Goal: Task Accomplishment & Management: Manage account settings

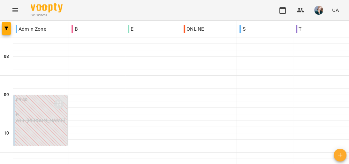
scroll to position [332, 0]
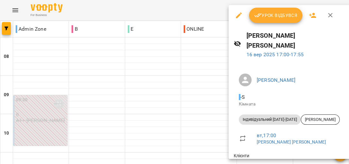
click at [198, 67] on div at bounding box center [174, 82] width 349 height 164
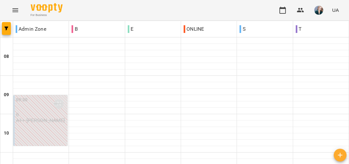
scroll to position [205, 0]
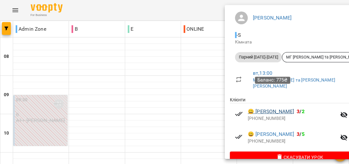
scroll to position [66, 0]
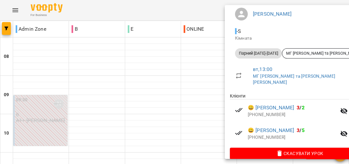
click at [192, 88] on div at bounding box center [174, 82] width 349 height 164
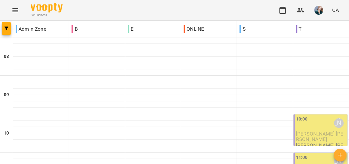
scroll to position [409, 0]
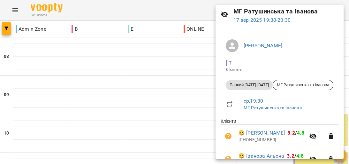
scroll to position [66, 0]
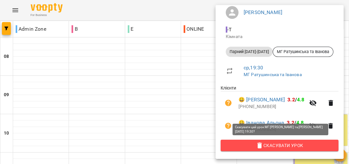
click at [281, 145] on span "Скасувати Урок" at bounding box center [280, 146] width 108 height 8
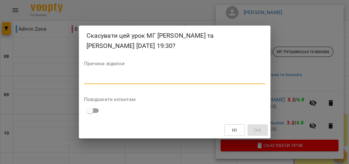
click at [166, 81] on textarea at bounding box center [175, 79] width 182 height 6
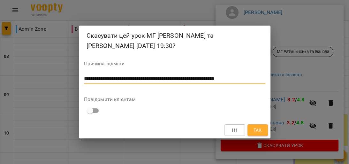
scroll to position [0, 0]
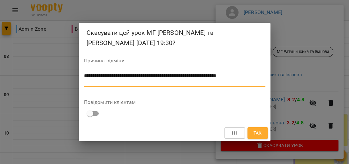
click at [102, 74] on textarea "**********" at bounding box center [175, 79] width 182 height 12
type textarea "**********"
click at [262, 130] on span "Так" at bounding box center [257, 133] width 8 height 8
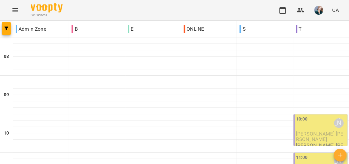
scroll to position [409, 0]
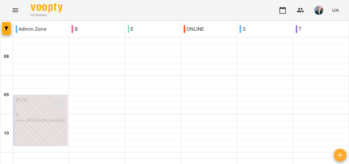
scroll to position [281, 0]
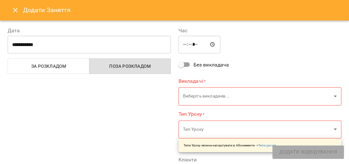
type input "**********"
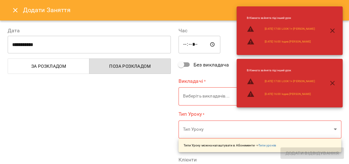
click at [18, 8] on icon "Close" at bounding box center [16, 10] width 8 height 8
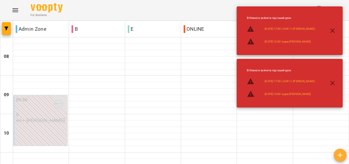
click at [333, 28] on icon "button" at bounding box center [333, 31] width 8 height 8
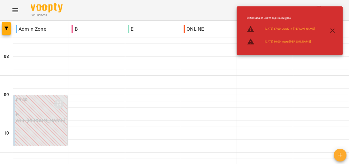
click at [332, 32] on icon "button" at bounding box center [333, 31] width 8 height 8
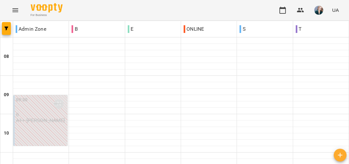
scroll to position [256, 0]
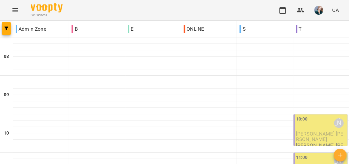
scroll to position [325, 0]
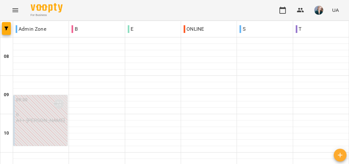
scroll to position [179, 0]
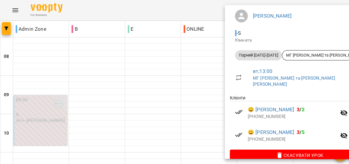
scroll to position [66, 0]
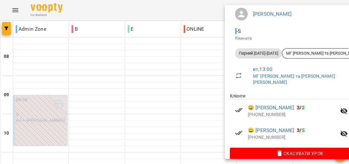
click at [193, 69] on div at bounding box center [174, 82] width 349 height 164
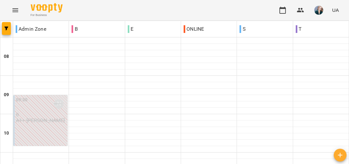
scroll to position [222, 0]
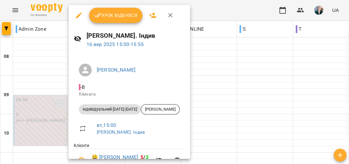
scroll to position [0, 0]
click at [110, 13] on span "Урок відбувся" at bounding box center [115, 16] width 43 height 8
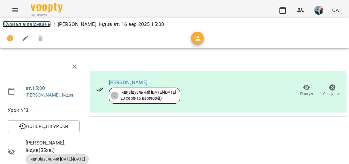
click at [31, 23] on link "Журнал відвідувань" at bounding box center [27, 24] width 48 height 6
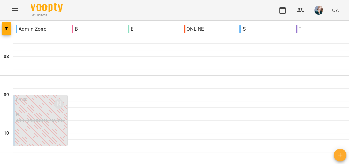
scroll to position [256, 0]
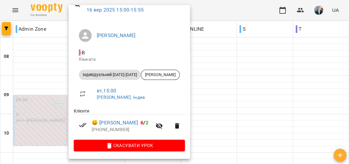
scroll to position [35, 0]
click at [210, 61] on div at bounding box center [174, 82] width 349 height 164
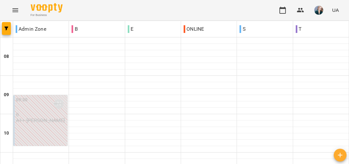
scroll to position [281, 0]
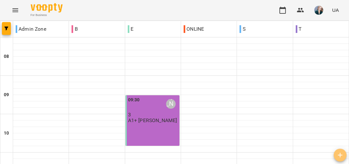
click at [343, 154] on icon "button" at bounding box center [341, 155] width 8 height 8
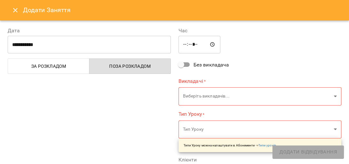
type input "*****"
type input "**********"
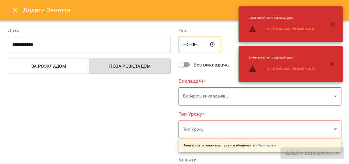
click at [181, 45] on input "*****" at bounding box center [200, 45] width 42 height 18
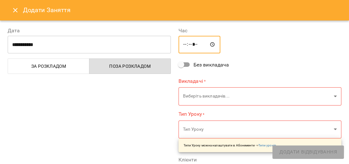
type input "*****"
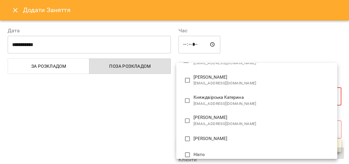
scroll to position [128, 0]
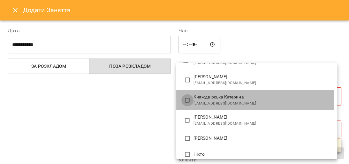
type input "**********"
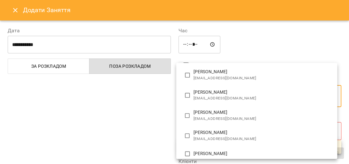
scroll to position [0, 0]
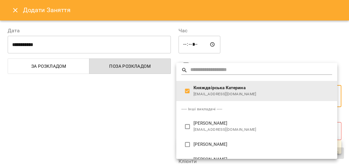
click at [147, 104] on div at bounding box center [174, 82] width 349 height 164
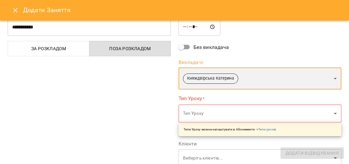
scroll to position [26, 0]
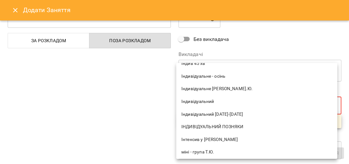
scroll to position [179, 0]
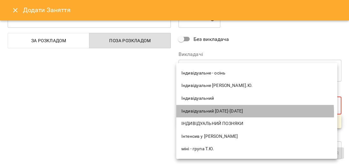
click at [217, 113] on span "Індивідуальний [DATE]-[DATE]" at bounding box center [257, 111] width 151 height 6
type input "**********"
type input "**"
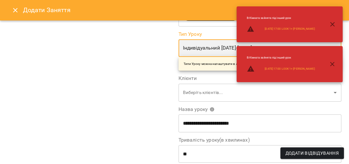
scroll to position [102, 0]
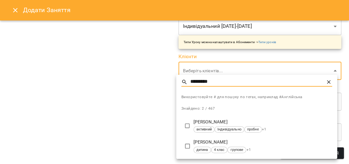
type input "*********"
type input "**********"
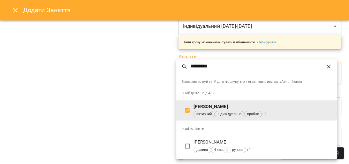
click at [158, 125] on div at bounding box center [174, 82] width 349 height 164
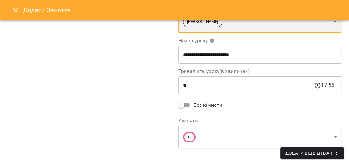
scroll to position [160, 0]
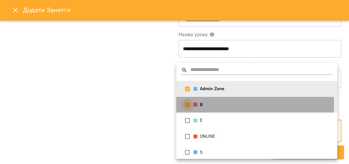
type input "**********"
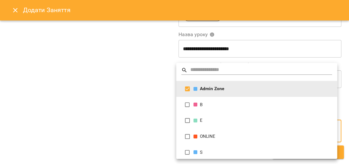
click at [135, 106] on div at bounding box center [174, 82] width 349 height 164
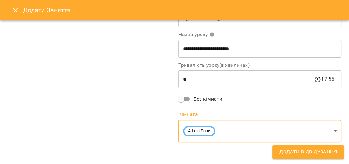
click at [320, 153] on span "Додати Відвідування" at bounding box center [309, 152] width 58 height 8
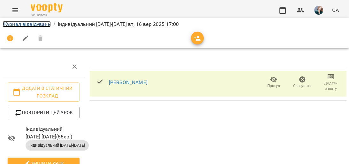
click at [40, 26] on link "Журнал відвідувань" at bounding box center [27, 24] width 48 height 6
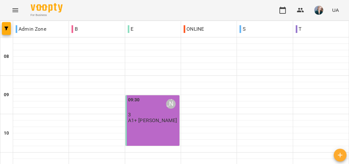
scroll to position [307, 0]
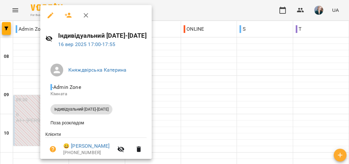
click at [49, 15] on icon "button" at bounding box center [51, 16] width 8 height 8
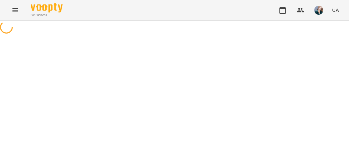
select select "**********"
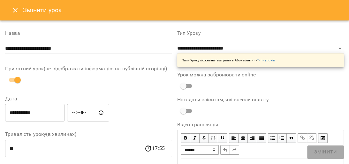
click at [46, 116] on input "**********" at bounding box center [34, 113] width 59 height 18
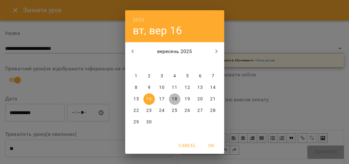
click at [173, 96] on p "18" at bounding box center [174, 99] width 5 height 6
type input "**********"
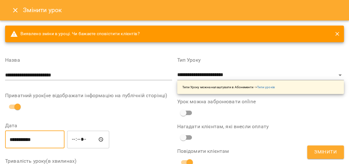
click at [335, 153] on span "Змінити" at bounding box center [325, 152] width 23 height 8
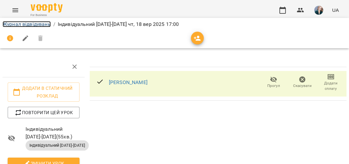
click at [46, 23] on link "Журнал відвідувань" at bounding box center [27, 24] width 48 height 6
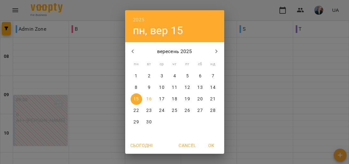
click at [172, 97] on p "18" at bounding box center [174, 99] width 5 height 6
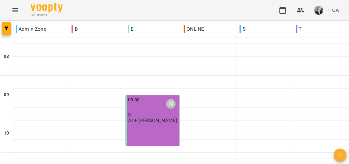
scroll to position [307, 0]
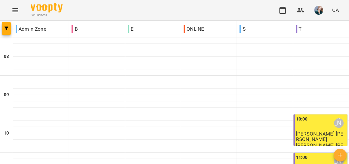
scroll to position [230, 0]
drag, startPoint x: 116, startPoint y: 136, endPoint x: 112, endPoint y: 135, distance: 4.0
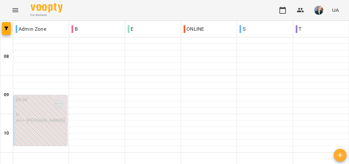
scroll to position [281, 0]
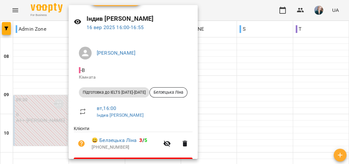
scroll to position [0, 0]
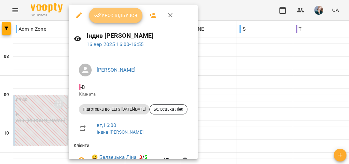
click at [121, 21] on button "Урок відбувся" at bounding box center [116, 15] width 54 height 15
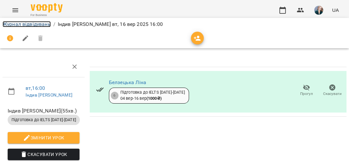
click at [50, 24] on link "Журнал відвідувань" at bounding box center [27, 24] width 48 height 6
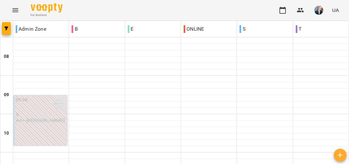
scroll to position [281, 0]
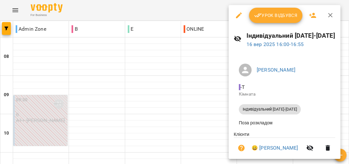
click at [278, 19] on button "Урок відбувся" at bounding box center [276, 15] width 54 height 15
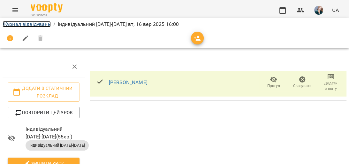
click at [22, 22] on link "Журнал відвідувань" at bounding box center [27, 24] width 48 height 6
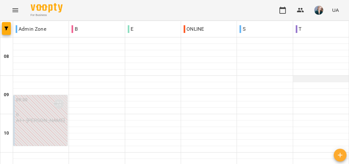
scroll to position [281, 0]
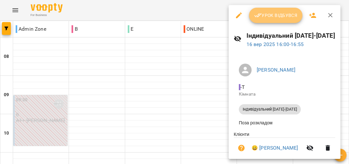
click at [282, 13] on span "Урок відбувся" at bounding box center [275, 16] width 43 height 8
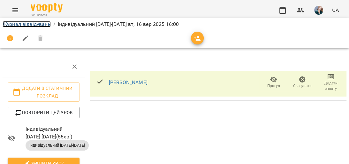
click at [40, 23] on link "Журнал відвідувань" at bounding box center [27, 24] width 48 height 6
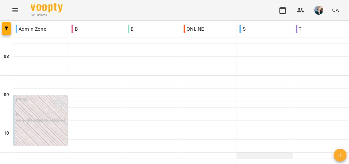
scroll to position [281, 0]
drag, startPoint x: 155, startPoint y: 128, endPoint x: 213, endPoint y: 95, distance: 67.9
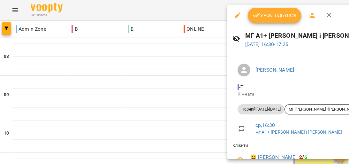
click at [210, 74] on div at bounding box center [174, 82] width 349 height 164
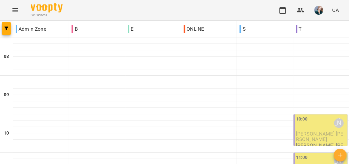
scroll to position [307, 0]
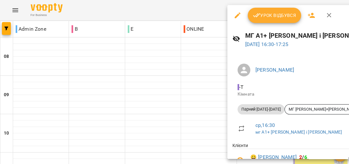
click at [213, 84] on div at bounding box center [174, 82] width 349 height 164
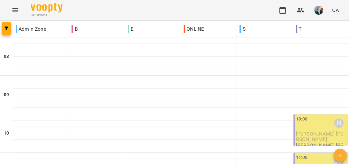
scroll to position [358, 0]
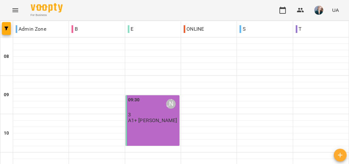
scroll to position [435, 0]
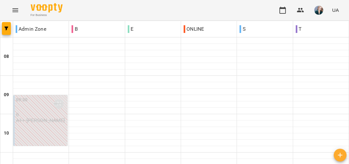
scroll to position [427, 0]
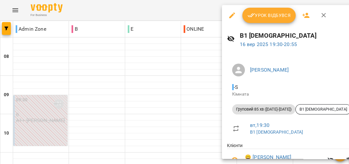
scroll to position [58, 0]
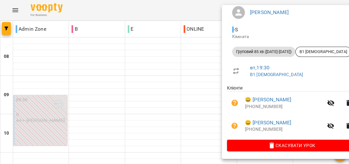
click at [210, 78] on div at bounding box center [174, 82] width 349 height 164
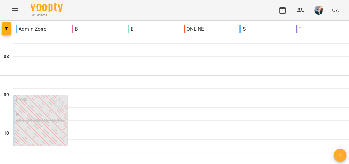
scroll to position [401, 0]
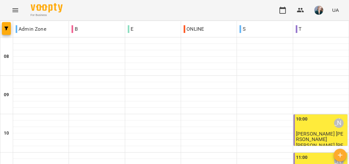
scroll to position [205, 0]
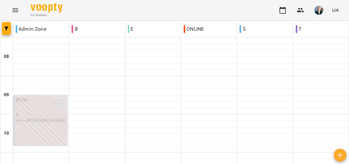
scroll to position [358, 0]
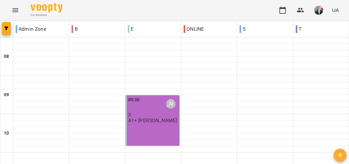
scroll to position [332, 0]
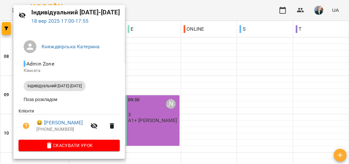
scroll to position [0, 0]
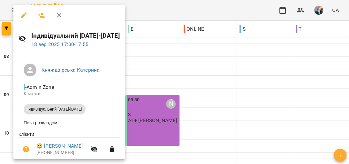
click at [193, 74] on div at bounding box center [174, 82] width 349 height 164
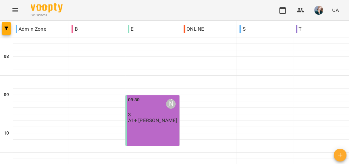
click at [14, 10] on icon "Menu" at bounding box center [15, 10] width 6 height 4
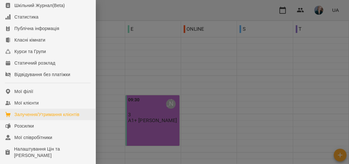
scroll to position [51, 0]
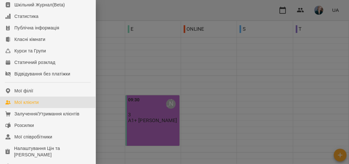
click at [49, 108] on link "Мої клієнти" at bounding box center [48, 103] width 96 height 12
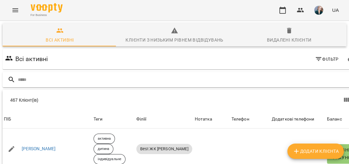
drag, startPoint x: 308, startPoint y: 80, endPoint x: 308, endPoint y: 74, distance: 6.4
click at [308, 80] on input "text" at bounding box center [189, 79] width 342 height 11
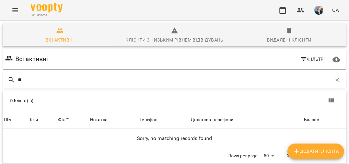
type input "*"
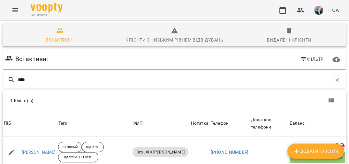
scroll to position [28, 0]
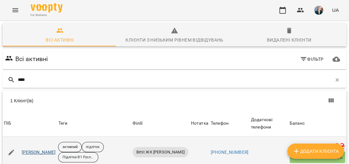
type input "****"
click at [51, 149] on link "[PERSON_NAME]" at bounding box center [39, 152] width 34 height 6
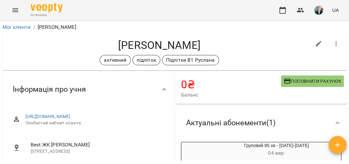
click at [18, 9] on icon "Menu" at bounding box center [15, 10] width 6 height 4
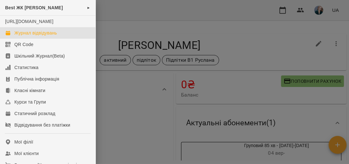
click at [50, 36] on div "Журнал відвідувань" at bounding box center [35, 33] width 43 height 6
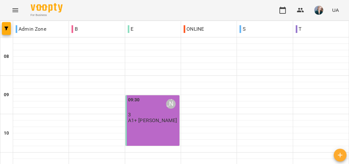
scroll to position [358, 0]
click at [344, 156] on icon "button" at bounding box center [341, 155] width 8 height 8
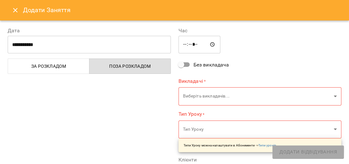
type input "*****"
type input "**********"
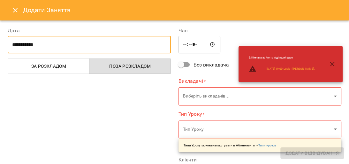
click at [35, 45] on input "**********" at bounding box center [89, 45] width 163 height 18
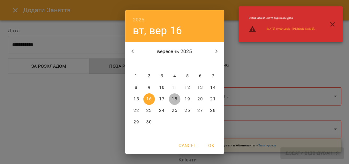
click at [174, 96] on p "18" at bounding box center [174, 99] width 5 height 6
type input "**********"
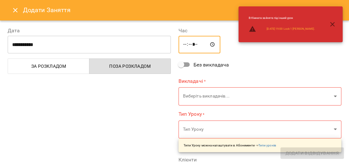
click at [186, 43] on input "*****" at bounding box center [200, 45] width 42 height 18
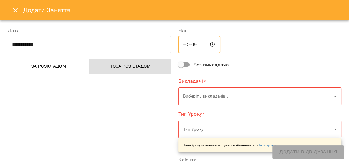
type input "*****"
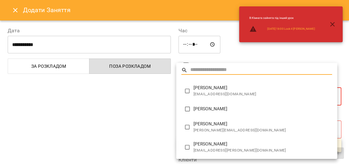
click at [213, 90] on span "[PERSON_NAME]" at bounding box center [263, 88] width 139 height 6
type input "**********"
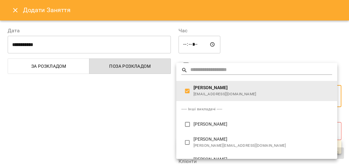
click at [148, 95] on div at bounding box center [174, 82] width 349 height 164
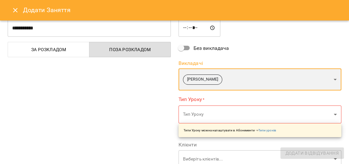
scroll to position [26, 0]
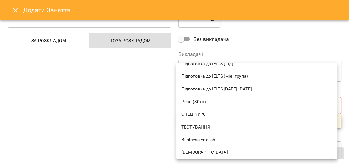
scroll to position [365, 0]
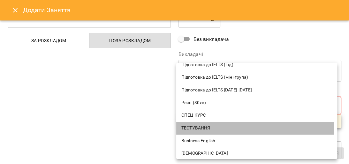
click at [212, 127] on span "ТЕСТУВАННЯ" at bounding box center [257, 128] width 151 height 6
type input "**********"
type input "**"
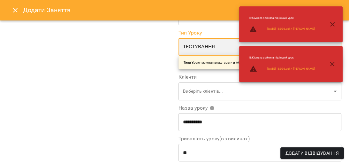
scroll to position [77, 0]
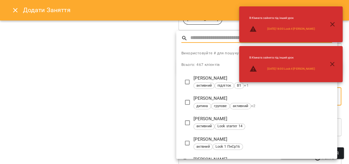
click at [146, 99] on div at bounding box center [174, 82] width 349 height 164
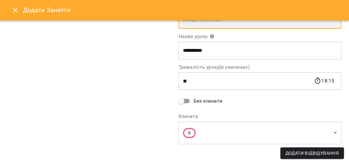
scroll to position [155, 0]
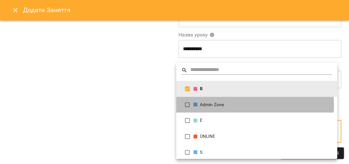
click at [224, 105] on div "Admin Zone" at bounding box center [263, 105] width 139 height 6
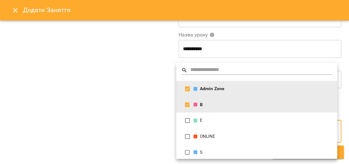
type input "**********"
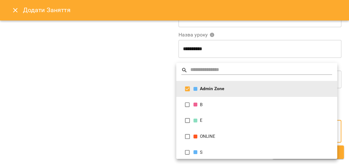
click at [153, 103] on div at bounding box center [174, 82] width 349 height 164
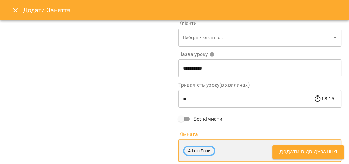
scroll to position [104, 0]
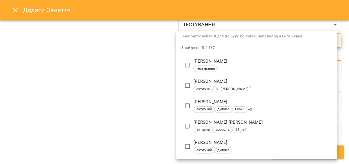
scroll to position [0, 0]
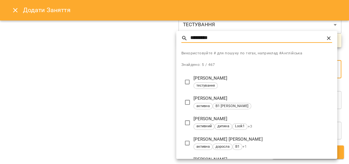
type input "********"
click at [133, 54] on div at bounding box center [174, 82] width 349 height 164
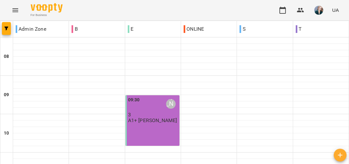
scroll to position [307, 0]
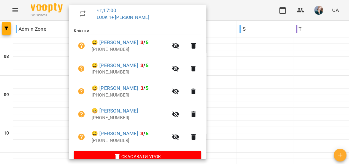
scroll to position [127, 0]
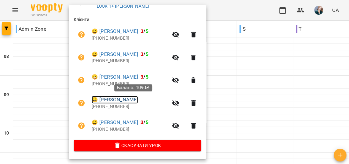
click at [136, 100] on link "😀 Ананій Вікторія Олександрівна" at bounding box center [115, 100] width 46 height 8
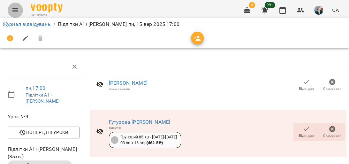
click at [15, 9] on icon "Menu" at bounding box center [15, 10] width 6 height 4
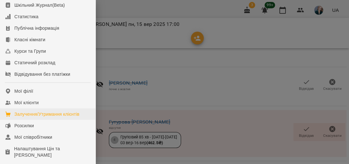
scroll to position [51, 0]
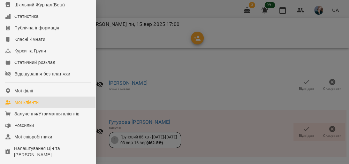
click at [51, 108] on link "Мої клієнти" at bounding box center [48, 103] width 96 height 12
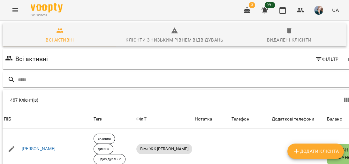
click at [331, 151] on span "Додати клієнта" at bounding box center [316, 151] width 46 height 8
select select "**"
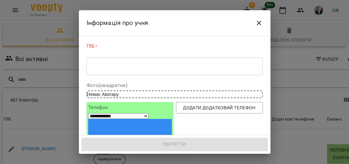
click at [176, 61] on div "* ​" at bounding box center [175, 66] width 176 height 18
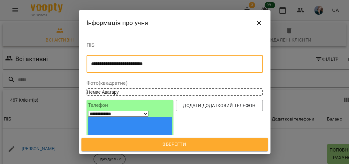
click at [93, 65] on textarea "**********" at bounding box center [173, 64] width 164 height 6
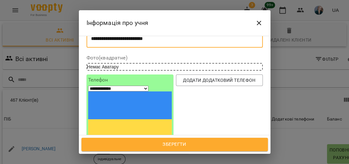
scroll to position [26, 0]
type textarea "**********"
click at [135, 147] on input "tel" at bounding box center [111, 151] width 47 height 8
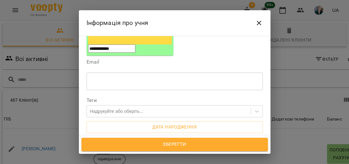
scroll to position [179, 0]
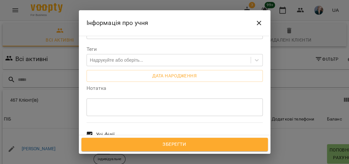
type input "**********"
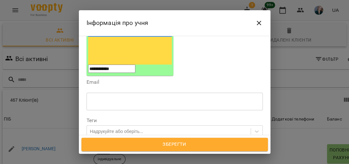
scroll to position [107, 0]
click at [172, 127] on div "Надрукуйте або оберіть..." at bounding box center [169, 132] width 164 height 11
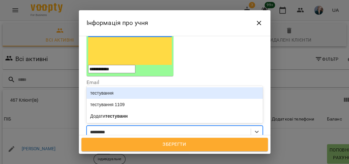
type input "**********"
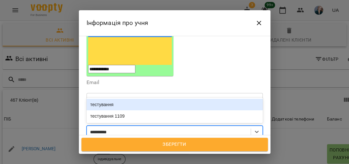
click at [197, 99] on div "тестування" at bounding box center [175, 105] width 176 height 12
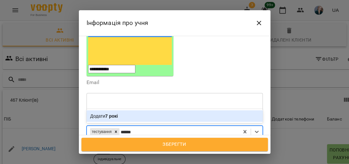
type input "*******"
click at [179, 110] on div "Додати 7 років" at bounding box center [175, 116] width 176 height 12
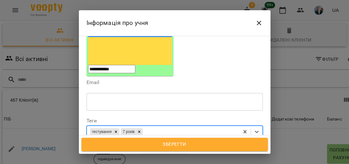
click at [178, 147] on span "Зберегти" at bounding box center [175, 144] width 173 height 8
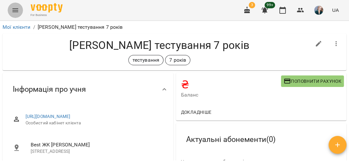
click at [16, 10] on icon "Menu" at bounding box center [15, 10] width 6 height 4
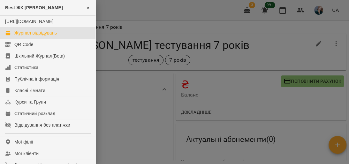
click at [52, 36] on div "Журнал відвідувань" at bounding box center [35, 33] width 43 height 6
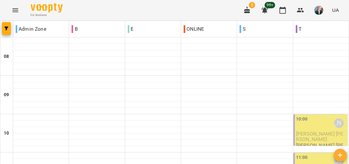
scroll to position [230, 0]
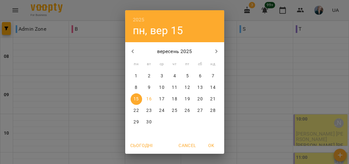
click at [134, 113] on p "22" at bounding box center [136, 110] width 5 height 6
type input "**********"
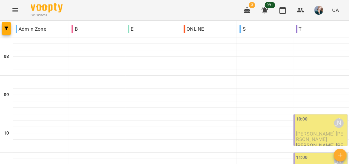
click at [341, 151] on icon "button" at bounding box center [341, 155] width 8 height 8
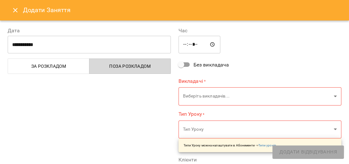
type input "*****"
type input "**********"
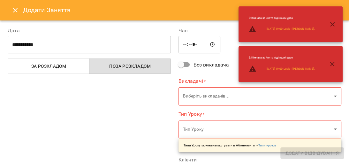
click at [185, 46] on input "*****" at bounding box center [200, 45] width 42 height 18
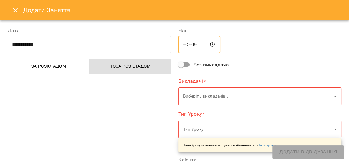
type input "*****"
click at [17, 42] on input "**********" at bounding box center [89, 45] width 163 height 18
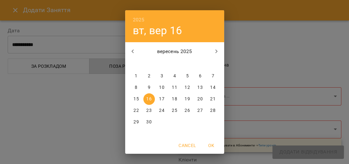
click at [134, 111] on p "22" at bounding box center [136, 110] width 5 height 6
type input "**********"
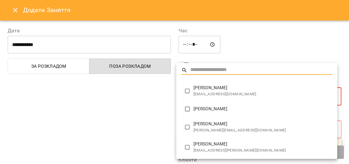
type input "**********"
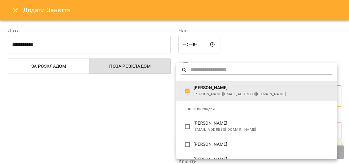
click at [151, 131] on div at bounding box center [174, 82] width 349 height 164
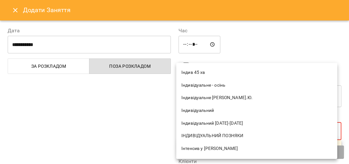
scroll to position [179, 0]
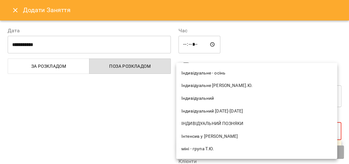
click at [225, 108] on span "Індивідуальний [DATE]-[DATE]" at bounding box center [257, 111] width 151 height 6
type input "**********"
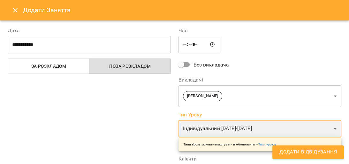
scroll to position [51, 0]
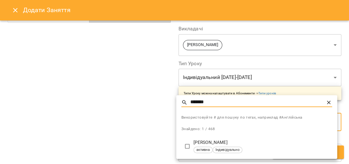
type input "*******"
type input "**********"
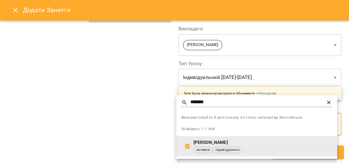
click at [134, 124] on div at bounding box center [174, 82] width 349 height 164
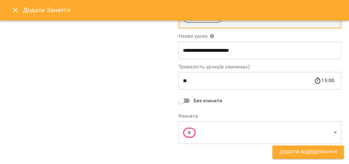
scroll to position [160, 0]
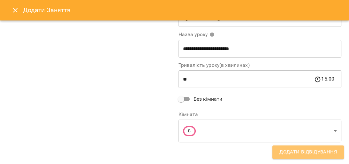
click at [294, 155] on span "Додати Відвідування" at bounding box center [309, 152] width 58 height 8
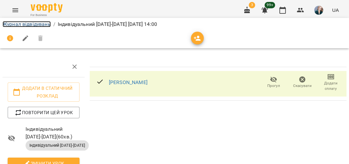
click at [42, 23] on link "Журнал відвідувань" at bounding box center [27, 24] width 48 height 6
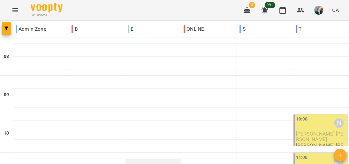
scroll to position [205, 0]
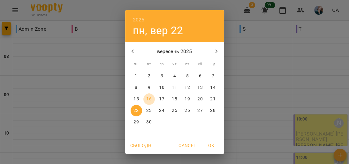
click at [149, 99] on p "16" at bounding box center [148, 99] width 5 height 6
type input "**********"
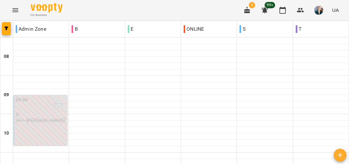
scroll to position [307, 0]
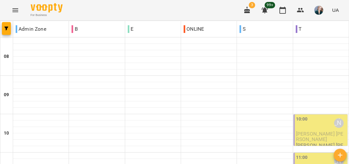
scroll to position [222, 0]
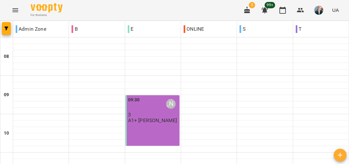
scroll to position [332, 0]
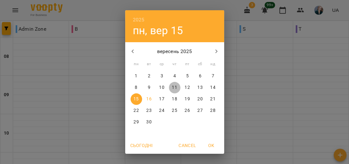
click at [172, 88] on p "11" at bounding box center [174, 87] width 5 height 6
type input "**********"
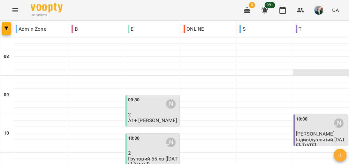
scroll to position [26, 0]
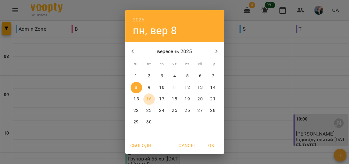
click at [148, 98] on p "16" at bounding box center [148, 99] width 5 height 6
type input "**********"
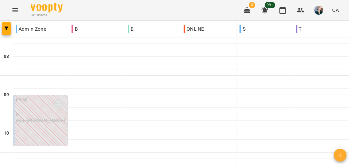
scroll to position [332, 0]
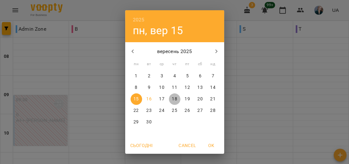
click at [173, 99] on p "18" at bounding box center [174, 99] width 5 height 6
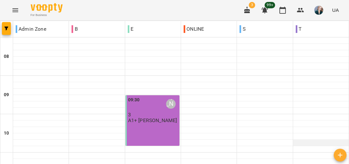
scroll to position [26, 0]
click at [14, 9] on icon "Menu" at bounding box center [15, 10] width 6 height 4
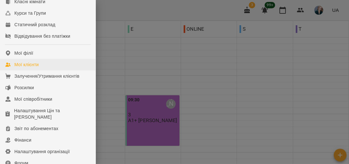
scroll to position [77, 0]
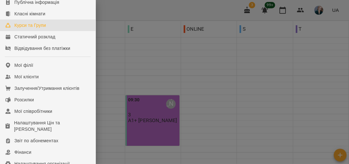
click at [54, 31] on link "Курси та Групи" at bounding box center [48, 25] width 96 height 12
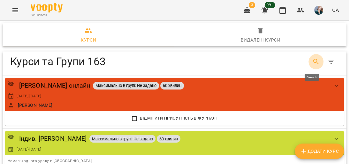
click at [313, 59] on icon "Search" at bounding box center [317, 62] width 8 height 8
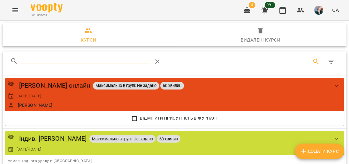
click at [332, 152] on span "Додати Курс" at bounding box center [319, 151] width 39 height 8
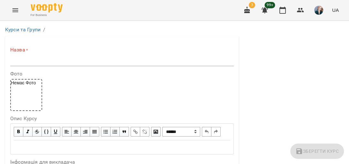
click at [81, 63] on input "text" at bounding box center [122, 61] width 224 height 10
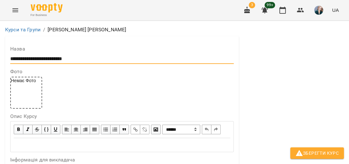
scroll to position [179, 0]
type input "**********"
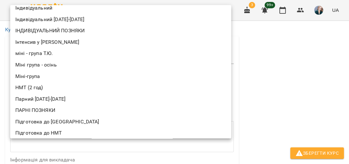
scroll to position [143, 0]
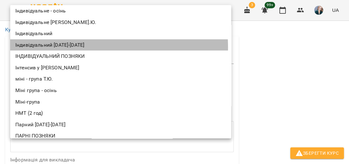
click at [77, 47] on li "Індивідуальний [DATE]-[DATE]" at bounding box center [120, 45] width 221 height 12
type input "**********"
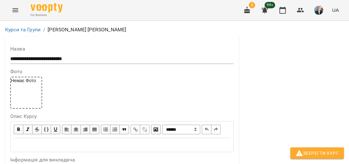
scroll to position [205, 0]
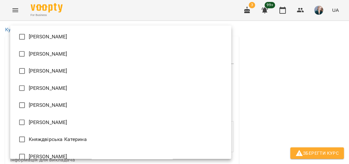
click at [74, 35] on li "[PERSON_NAME]" at bounding box center [120, 36] width 221 height 17
type input "**********"
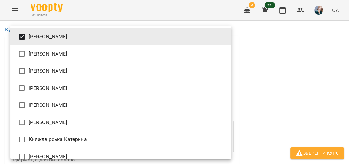
click at [349, 69] on div at bounding box center [174, 82] width 349 height 164
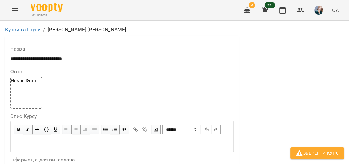
scroll to position [511, 0]
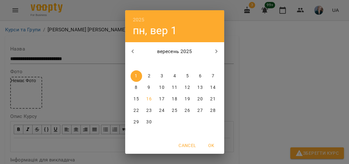
click at [175, 98] on p "18" at bounding box center [174, 99] width 5 height 6
type input "**********"
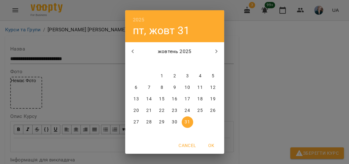
click at [217, 50] on icon "button" at bounding box center [217, 52] width 8 height 8
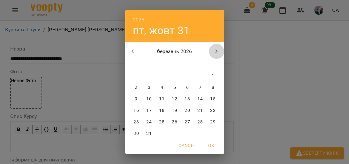
click at [216, 51] on icon "button" at bounding box center [217, 52] width 8 height 8
click at [215, 52] on icon "button" at bounding box center [216, 52] width 2 height 4
click at [147, 120] on p "30" at bounding box center [148, 122] width 5 height 6
type input "**********"
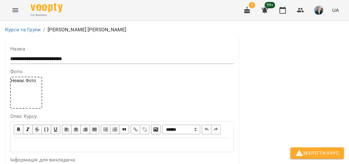
scroll to position [639, 0]
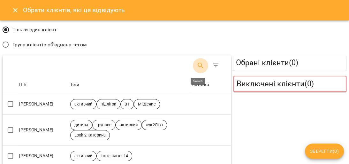
click at [197, 66] on icon "Search" at bounding box center [201, 66] width 8 height 8
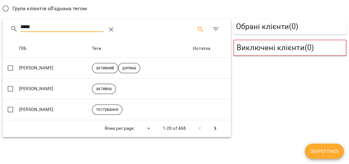
scroll to position [40, 0]
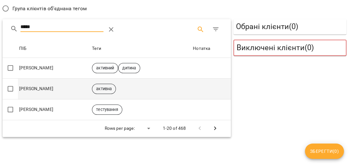
type input "*****"
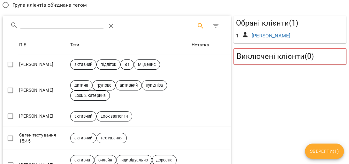
click at [327, 148] on span "Зберегти ( 1 )" at bounding box center [324, 151] width 29 height 8
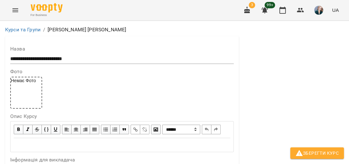
scroll to position [664, 0]
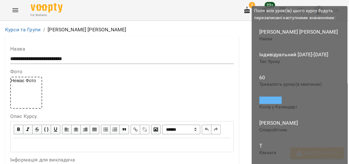
click at [327, 153] on span "Зберегти Курс" at bounding box center [317, 153] width 43 height 8
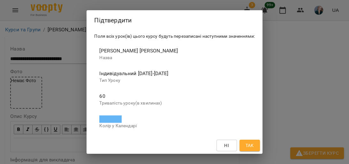
click at [258, 143] on button "Так" at bounding box center [250, 146] width 20 height 12
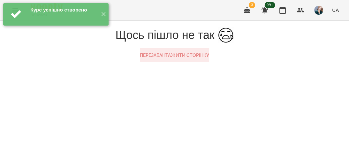
click at [209, 62] on button "Перезавантажити сторінку" at bounding box center [174, 55] width 69 height 14
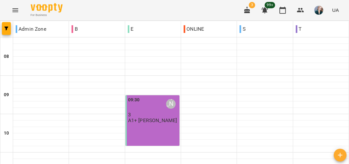
scroll to position [332, 0]
click at [340, 156] on icon "button" at bounding box center [341, 155] width 8 height 8
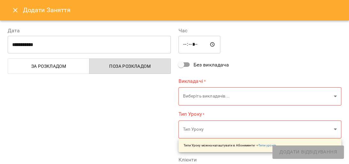
type input "*****"
type input "**********"
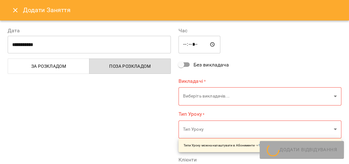
click at [20, 47] on input "**********" at bounding box center [89, 45] width 163 height 18
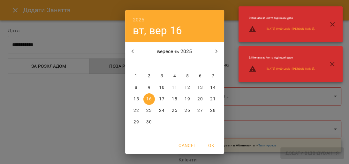
click at [174, 100] on p "18" at bounding box center [174, 99] width 5 height 6
type input "**********"
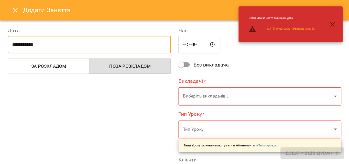
click at [186, 45] on input "*****" at bounding box center [200, 45] width 42 height 18
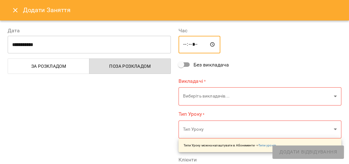
type input "*****"
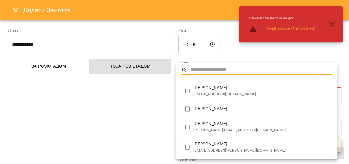
click at [223, 92] on span "anastasiia.sydoruk@gmail.com" at bounding box center [263, 94] width 139 height 6
type input "**********"
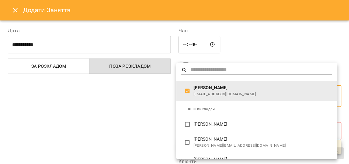
click at [132, 97] on div at bounding box center [174, 82] width 349 height 164
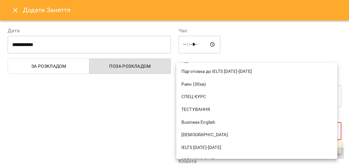
scroll to position [409, 0]
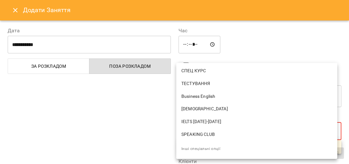
click at [223, 82] on span "ТЕСТУВАННЯ" at bounding box center [257, 84] width 151 height 6
type input "**********"
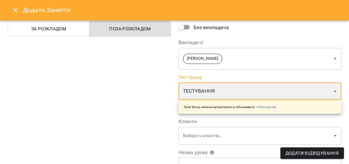
scroll to position [77, 0]
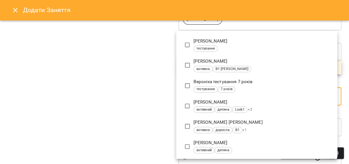
scroll to position [37, 0]
type input "*****"
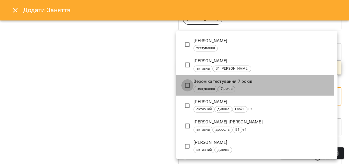
type input "**********"
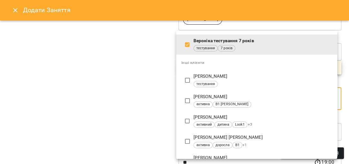
click at [144, 96] on div at bounding box center [174, 82] width 349 height 164
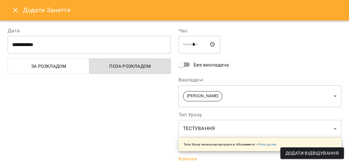
scroll to position [77, 0]
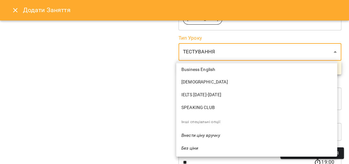
scroll to position [434, 0]
click at [139, 105] on div at bounding box center [174, 82] width 349 height 164
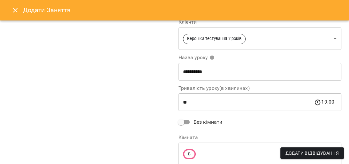
scroll to position [160, 0]
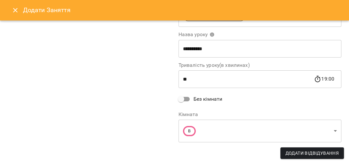
click at [197, 83] on input "**" at bounding box center [246, 79] width 135 height 18
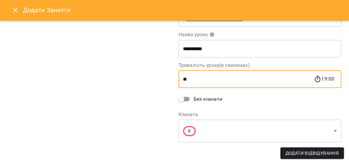
type input "*"
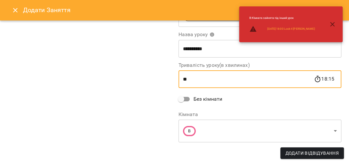
type input "**"
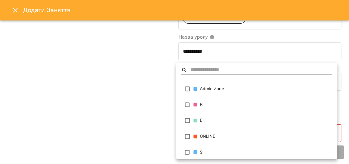
scroll to position [0, 0]
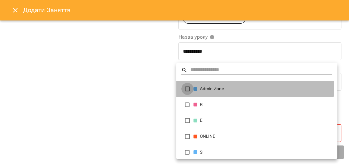
type input "**********"
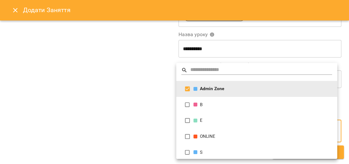
click at [150, 87] on div at bounding box center [174, 82] width 349 height 164
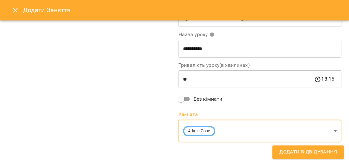
click at [321, 149] on span "Додати Відвідування" at bounding box center [309, 152] width 58 height 8
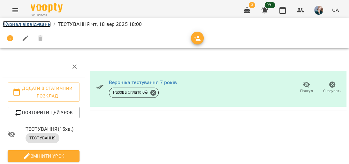
click at [47, 25] on link "Журнал відвідувань" at bounding box center [27, 24] width 48 height 6
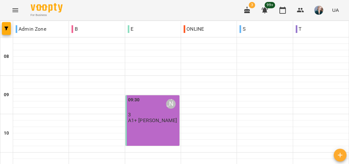
scroll to position [222, 0]
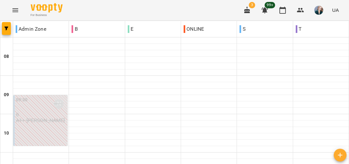
click at [16, 12] on icon "Menu" at bounding box center [16, 10] width 8 height 8
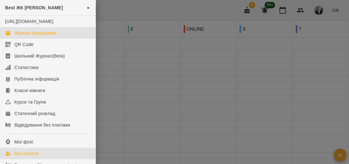
click at [47, 159] on link "Мої клієнти" at bounding box center [48, 154] width 96 height 12
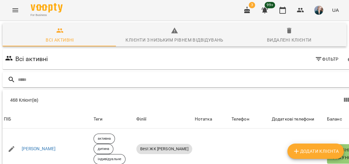
click at [290, 76] on input "text" at bounding box center [189, 79] width 342 height 11
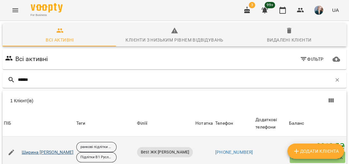
scroll to position [28, 0]
type input "******"
click at [28, 149] on link "Ширина Марія" at bounding box center [48, 152] width 52 height 6
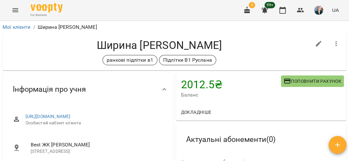
click at [337, 42] on button "button" at bounding box center [336, 43] width 15 height 15
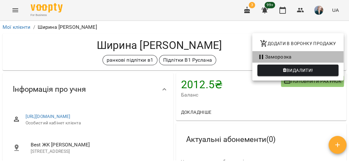
click at [279, 56] on li "Заморозка" at bounding box center [297, 57] width 91 height 12
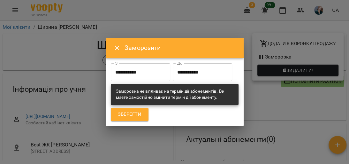
click at [157, 63] on input "**********" at bounding box center [140, 72] width 59 height 18
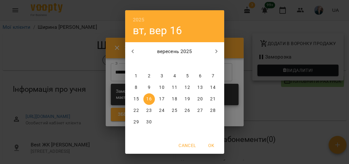
click at [173, 98] on p "18" at bounding box center [174, 99] width 5 height 6
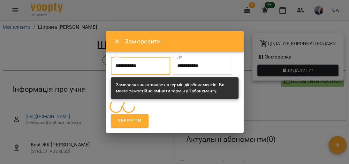
type input "**********"
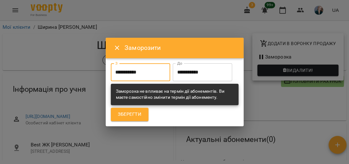
click at [173, 81] on input "**********" at bounding box center [202, 72] width 59 height 18
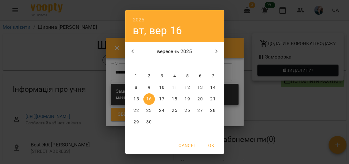
click at [217, 52] on icon "button" at bounding box center [217, 52] width 8 height 8
click at [173, 78] on p "2" at bounding box center [174, 76] width 3 height 6
type input "**********"
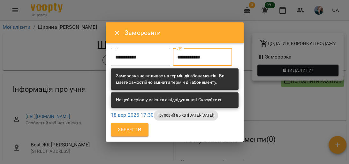
click at [126, 136] on button "Зберегти" at bounding box center [130, 129] width 38 height 13
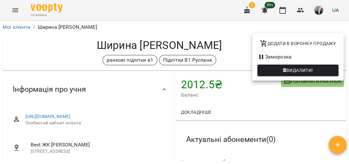
click at [334, 26] on div at bounding box center [174, 82] width 349 height 164
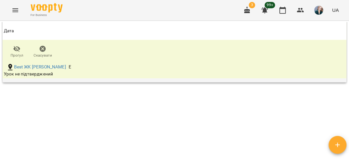
scroll to position [1088, 0]
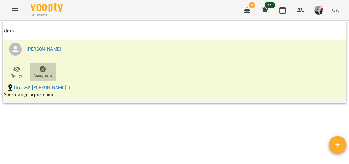
click at [41, 73] on icon "button" at bounding box center [43, 69] width 6 height 6
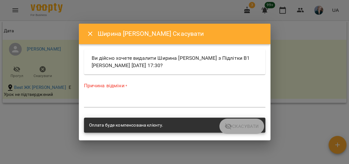
click at [135, 100] on textarea at bounding box center [175, 102] width 182 height 6
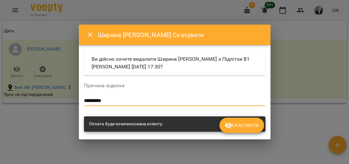
type textarea "*********"
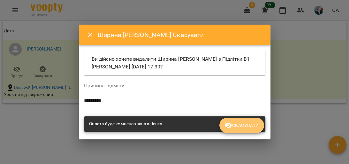
click at [253, 129] on button "Скасувати" at bounding box center [242, 125] width 44 height 15
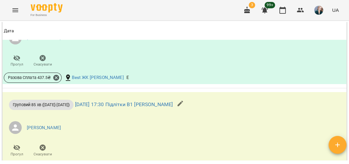
scroll to position [903, 0]
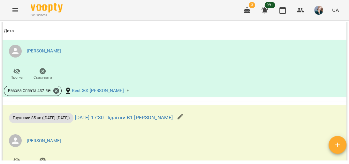
click at [18, 13] on icon "Menu" at bounding box center [16, 10] width 8 height 8
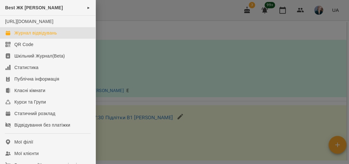
click at [44, 36] on div "Журнал відвідувань" at bounding box center [35, 33] width 43 height 6
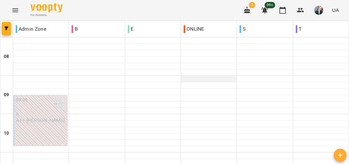
scroll to position [230, 0]
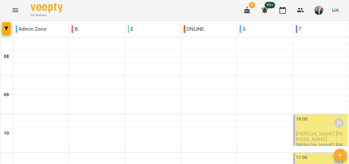
scroll to position [256, 0]
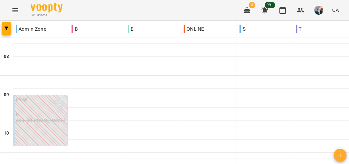
scroll to position [358, 0]
drag, startPoint x: 160, startPoint y: 132, endPoint x: 160, endPoint y: 135, distance: 3.2
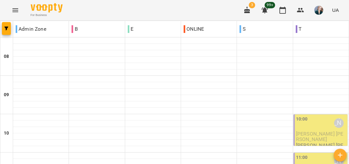
scroll to position [230, 0]
click at [10, 14] on button "Menu" at bounding box center [15, 10] width 15 height 15
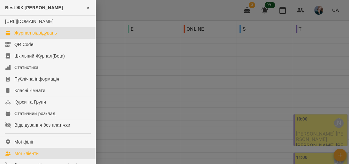
click at [41, 157] on link "Мої клієнти" at bounding box center [48, 154] width 96 height 12
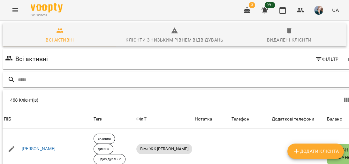
click at [305, 76] on input "text" at bounding box center [189, 79] width 342 height 11
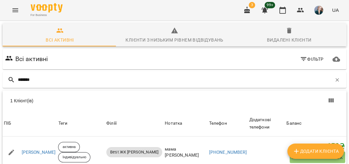
scroll to position [28, 0]
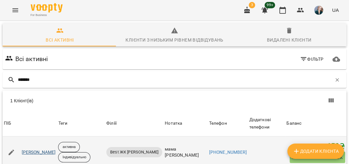
type input "*******"
click at [37, 149] on link "Купцова Ніка" at bounding box center [39, 152] width 34 height 6
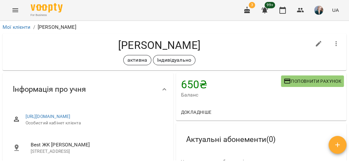
click at [335, 46] on icon "button" at bounding box center [337, 44] width 8 height 8
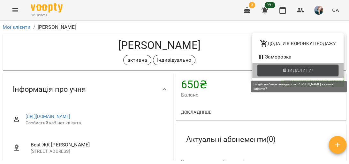
click at [334, 68] on span "Видалити!" at bounding box center [298, 70] width 71 height 8
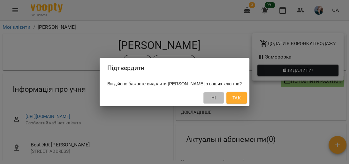
click at [219, 97] on span "Ні" at bounding box center [214, 98] width 10 height 8
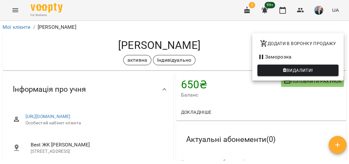
click at [271, 55] on li "Заморозка" at bounding box center [297, 57] width 91 height 12
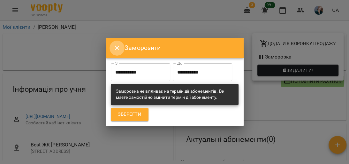
click at [112, 40] on button "Close" at bounding box center [117, 47] width 15 height 15
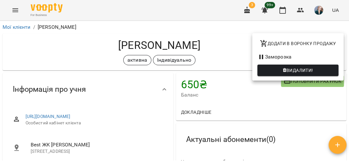
click at [213, 63] on div at bounding box center [174, 82] width 349 height 164
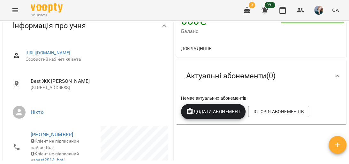
scroll to position [51, 0]
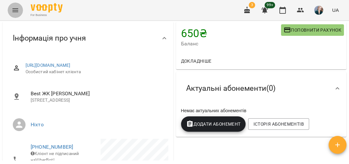
click at [13, 8] on icon "Menu" at bounding box center [16, 10] width 8 height 8
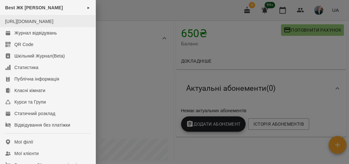
click at [24, 27] on li "[URL][DOMAIN_NAME]" at bounding box center [48, 22] width 96 height 12
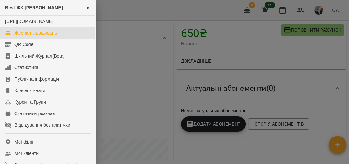
click at [29, 36] on div "Журнал відвідувань" at bounding box center [35, 33] width 43 height 6
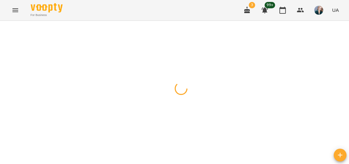
click at [18, 14] on icon "Menu" at bounding box center [16, 10] width 8 height 8
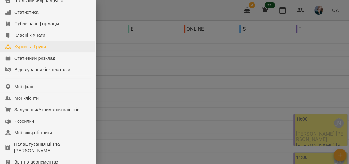
scroll to position [51, 0]
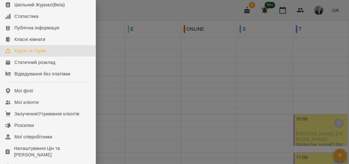
click at [58, 54] on link "Курси та Групи" at bounding box center [48, 51] width 96 height 12
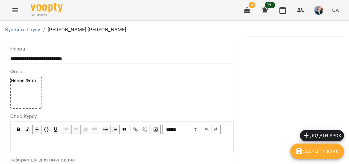
scroll to position [665, 0]
click at [329, 149] on span "Зберегти Курс" at bounding box center [317, 151] width 43 height 8
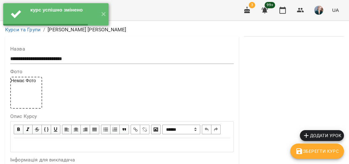
scroll to position [0, 0]
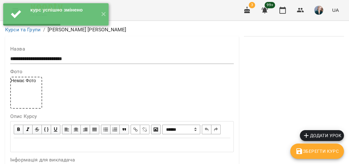
click at [332, 137] on span "Додати урок" at bounding box center [322, 136] width 39 height 8
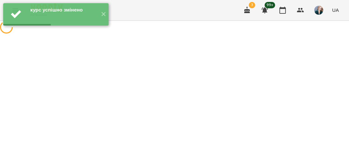
select select "**********"
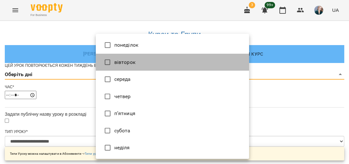
click at [152, 57] on li "вівторок" at bounding box center [172, 62] width 153 height 17
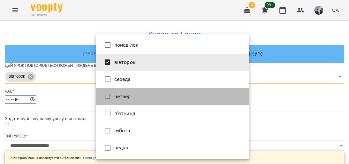
click at [157, 96] on li "четвер" at bounding box center [172, 96] width 153 height 17
type input "***"
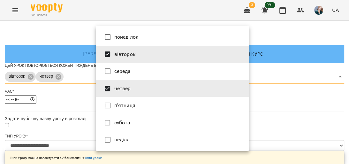
click at [289, 96] on div at bounding box center [174, 82] width 349 height 164
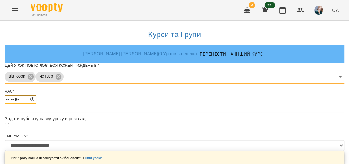
click at [36, 104] on input "*****" at bounding box center [21, 99] width 32 height 8
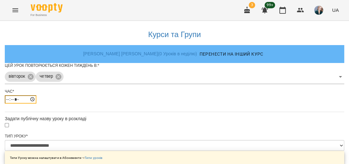
type input "*****"
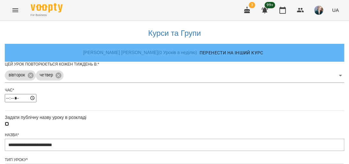
scroll to position [307, 0]
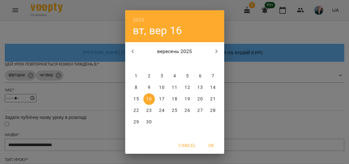
click at [173, 96] on p "18" at bounding box center [174, 99] width 5 height 6
type input "**********"
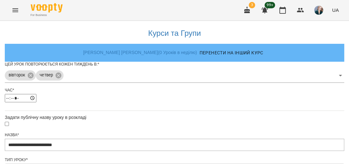
scroll to position [349, 0]
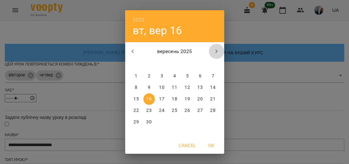
click at [213, 49] on icon "button" at bounding box center [217, 52] width 8 height 8
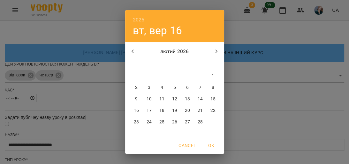
click at [213, 50] on icon "button" at bounding box center [217, 52] width 8 height 8
click at [210, 50] on button "button" at bounding box center [216, 51] width 15 height 15
click at [146, 119] on p "30" at bounding box center [148, 122] width 5 height 6
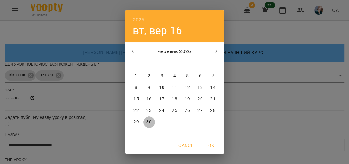
type input "**********"
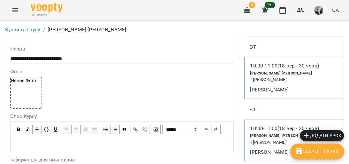
click at [19, 12] on icon "Menu" at bounding box center [16, 10] width 8 height 8
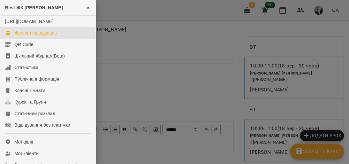
click at [54, 36] on div "Журнал відвідувань" at bounding box center [35, 33] width 43 height 6
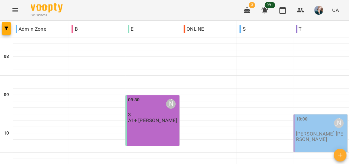
scroll to position [51, 0]
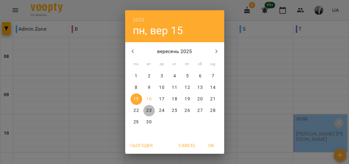
click at [146, 109] on p "23" at bounding box center [148, 110] width 5 height 6
type input "**********"
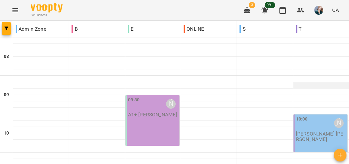
scroll to position [77, 0]
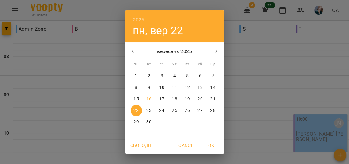
click at [174, 97] on p "18" at bounding box center [174, 99] width 5 height 6
type input "**********"
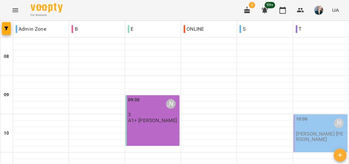
click at [320, 131] on p "[PERSON_NAME] [PERSON_NAME]" at bounding box center [321, 136] width 50 height 11
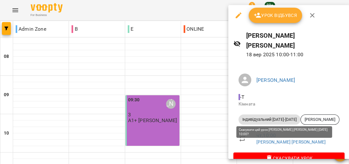
click at [318, 154] on span "Скасувати Урок" at bounding box center [289, 158] width 101 height 8
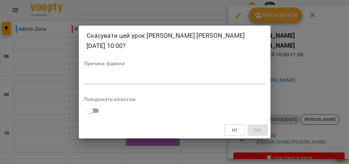
click at [178, 73] on div "Причина відміни *" at bounding box center [175, 74] width 182 height 26
click at [171, 82] on div "*" at bounding box center [175, 79] width 182 height 10
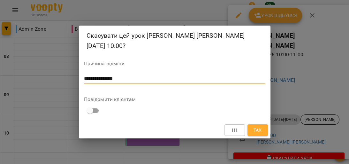
type textarea "**********"
click at [259, 128] on span "Так" at bounding box center [257, 130] width 8 height 8
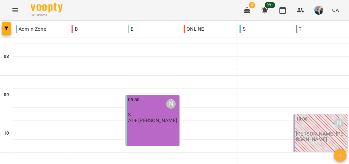
click at [300, 131] on p "[PERSON_NAME] [PERSON_NAME]" at bounding box center [321, 136] width 50 height 11
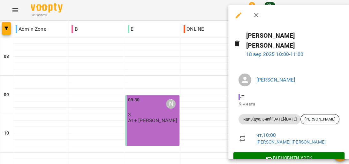
click at [241, 15] on icon "button" at bounding box center [239, 16] width 8 height 8
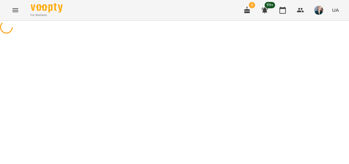
select select "**********"
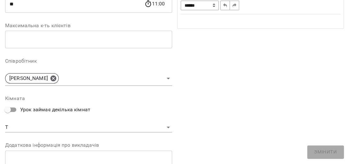
scroll to position [153, 0]
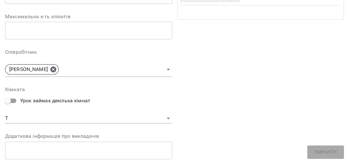
click at [69, 116] on body "**********" at bounding box center [174, 158] width 349 height 317
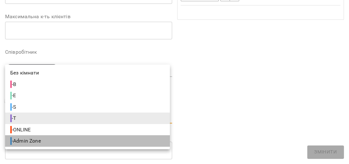
click at [47, 143] on li "- Admin Zone" at bounding box center [87, 141] width 165 height 12
type input "**********"
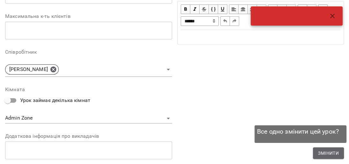
click at [335, 151] on span "Змінити" at bounding box center [328, 153] width 21 height 8
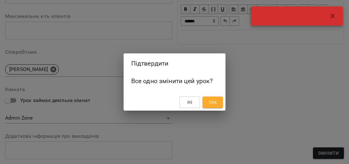
click at [219, 98] on button "Так" at bounding box center [213, 103] width 20 height 12
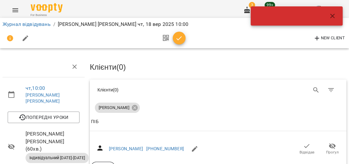
click at [11, 19] on div "Журнал відвідувань / [PERSON_NAME] [PERSON_NAME] [DATE] 10:00" at bounding box center [174, 24] width 347 height 10
click at [15, 25] on link "Журнал відвідувань" at bounding box center [27, 24] width 48 height 6
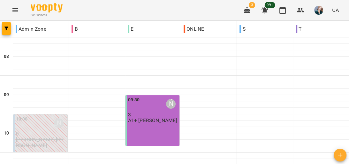
scroll to position [51, 0]
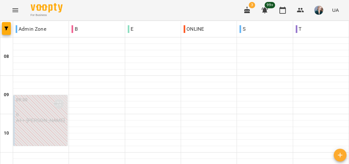
scroll to position [332, 0]
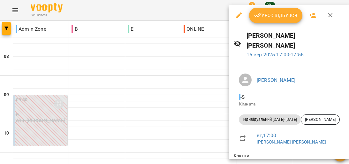
click at [283, 18] on span "Урок відбувся" at bounding box center [275, 16] width 43 height 8
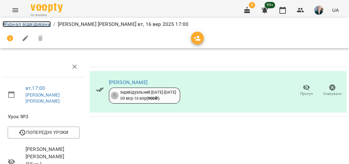
click at [30, 24] on link "Журнал відвідувань" at bounding box center [27, 24] width 48 height 6
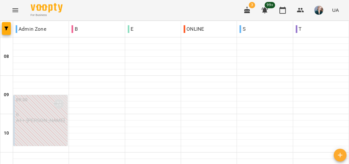
scroll to position [358, 0]
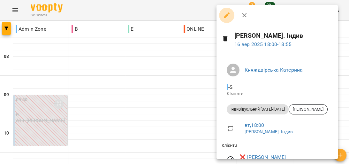
click at [226, 17] on icon "button" at bounding box center [227, 15] width 6 height 6
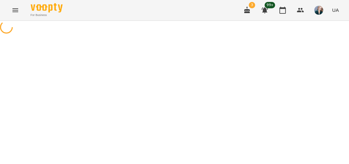
select select "**********"
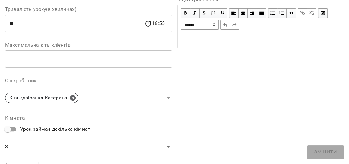
scroll to position [128, 0]
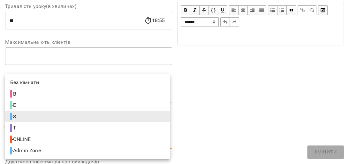
click at [97, 151] on li "- Admin Zone" at bounding box center [87, 151] width 165 height 12
type input "**********"
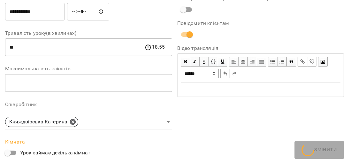
scroll to position [154, 0]
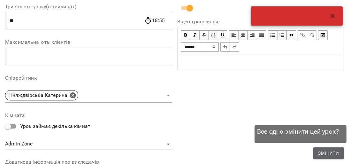
click at [329, 157] on button "Змінити" at bounding box center [328, 153] width 31 height 12
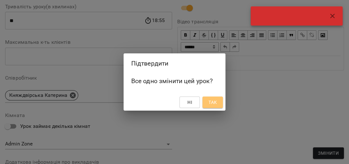
click at [211, 103] on span "Так" at bounding box center [213, 102] width 8 height 8
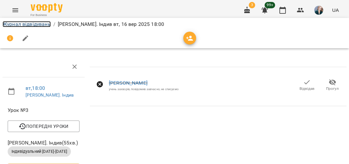
click at [35, 27] on link "Журнал відвідувань" at bounding box center [27, 24] width 48 height 6
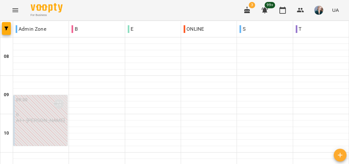
scroll to position [332, 0]
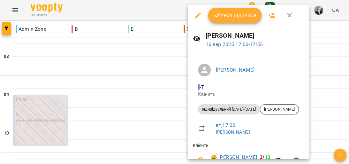
click at [234, 16] on span "Урок відбувся" at bounding box center [234, 16] width 43 height 8
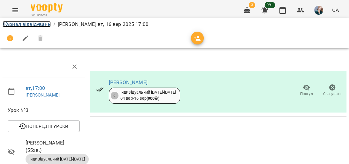
click at [39, 24] on link "Журнал відвідувань" at bounding box center [27, 24] width 48 height 6
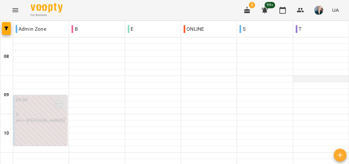
scroll to position [307, 0]
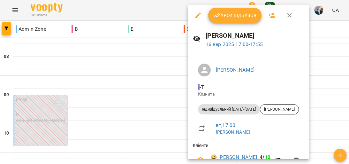
click at [235, 18] on span "Урок відбувся" at bounding box center [234, 16] width 43 height 8
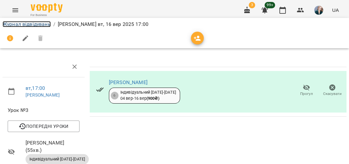
click at [39, 26] on link "Журнал відвідувань" at bounding box center [27, 24] width 48 height 6
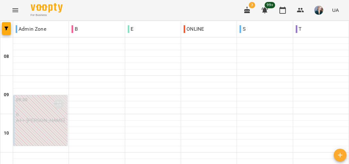
scroll to position [358, 0]
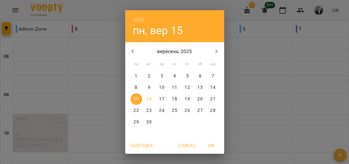
click at [59, 128] on div "2025 пн, вер [DATE] вт ср чт пт сб нд 1 2 3 4 5 6 7 8 9 10 11 12 13 14 15 16 17…" at bounding box center [174, 82] width 349 height 164
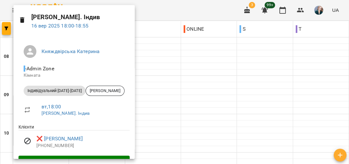
scroll to position [0, 0]
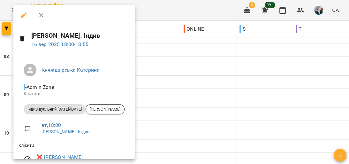
click at [222, 110] on div at bounding box center [174, 82] width 349 height 164
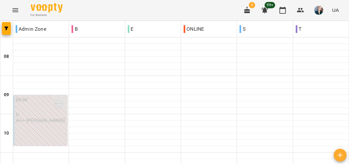
scroll to position [358, 0]
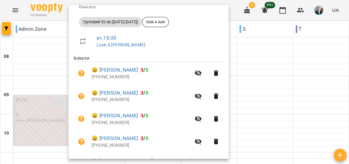
scroll to position [127, 0]
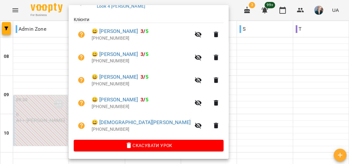
click at [269, 80] on div at bounding box center [174, 82] width 349 height 164
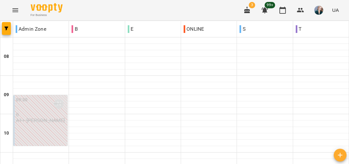
scroll to position [358, 0]
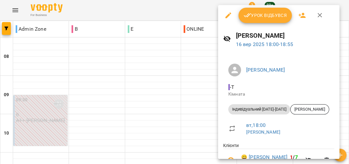
click at [268, 13] on span "Урок відбувся" at bounding box center [265, 16] width 43 height 8
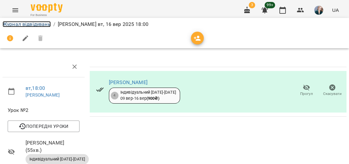
click at [41, 22] on link "Журнал відвідувань" at bounding box center [27, 24] width 48 height 6
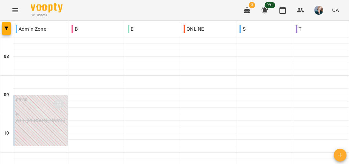
scroll to position [350, 0]
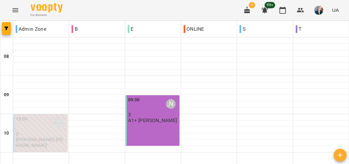
scroll to position [205, 0]
click at [13, 9] on icon "Menu" at bounding box center [15, 10] width 6 height 4
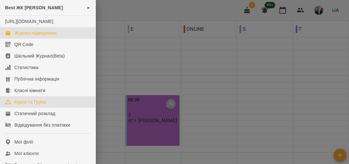
click at [53, 108] on link "Курси та Групи" at bounding box center [48, 102] width 96 height 12
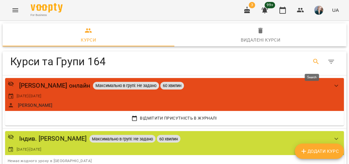
click at [313, 64] on icon "Search" at bounding box center [317, 62] width 8 height 8
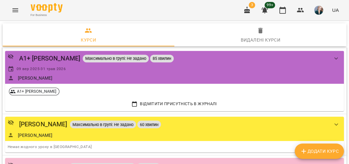
scroll to position [460, 0]
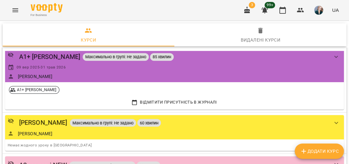
type input "**"
click at [16, 8] on icon "Menu" at bounding box center [15, 10] width 6 height 4
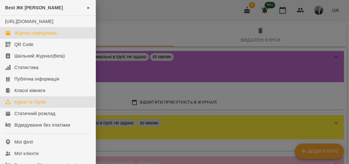
click at [32, 36] on div "Журнал відвідувань" at bounding box center [35, 33] width 43 height 6
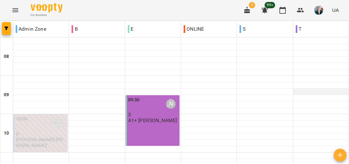
scroll to position [350, 0]
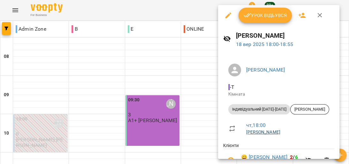
click at [276, 133] on link "[PERSON_NAME]" at bounding box center [263, 131] width 34 height 5
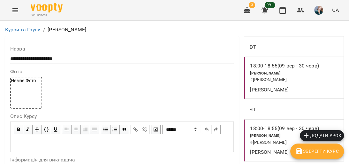
scroll to position [230, 0]
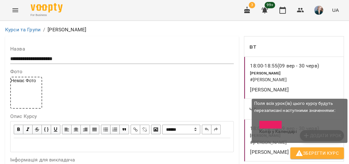
click at [328, 156] on span "Зберегти Курс" at bounding box center [317, 153] width 43 height 8
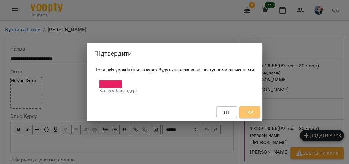
click at [251, 112] on span "Так" at bounding box center [249, 112] width 8 height 8
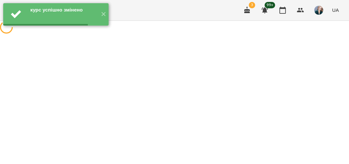
scroll to position [0, 0]
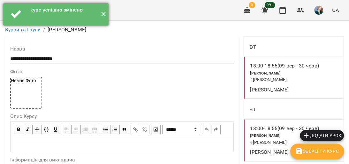
click at [106, 14] on button "✕" at bounding box center [103, 14] width 11 height 22
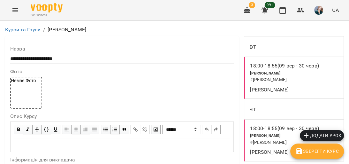
click at [19, 10] on icon "Menu" at bounding box center [16, 10] width 8 height 8
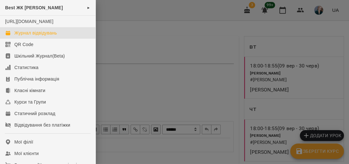
click at [40, 36] on div "Журнал відвідувань" at bounding box center [35, 33] width 43 height 6
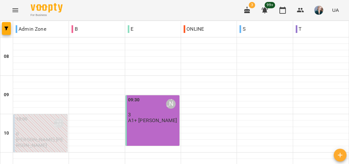
scroll to position [358, 0]
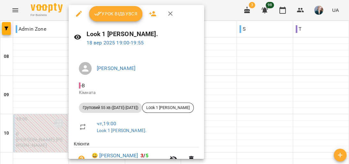
scroll to position [0, 0]
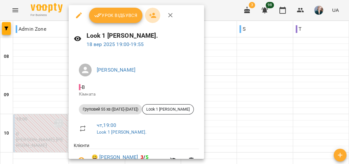
click at [154, 14] on icon "button" at bounding box center [152, 15] width 7 height 5
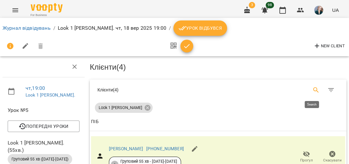
click at [313, 86] on icon "Search" at bounding box center [317, 90] width 8 height 8
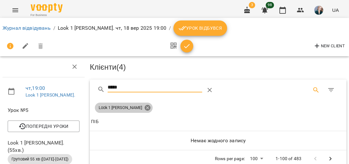
click at [145, 107] on icon at bounding box center [148, 108] width 6 height 6
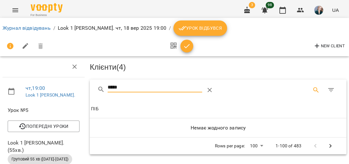
click at [163, 89] on input "*****" at bounding box center [155, 87] width 95 height 10
click at [109, 86] on input "*****" at bounding box center [155, 87] width 95 height 10
click at [153, 88] on input "*****" at bounding box center [155, 87] width 95 height 10
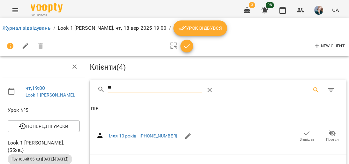
type input "*"
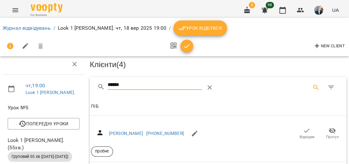
scroll to position [51, 0]
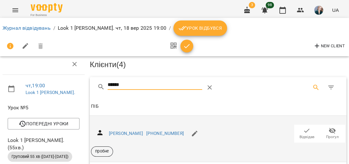
type input "******"
click at [304, 134] on span "Відвідав" at bounding box center [307, 136] width 15 height 5
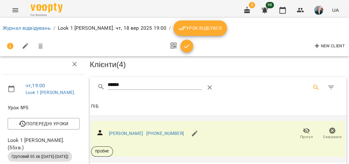
scroll to position [0, 0]
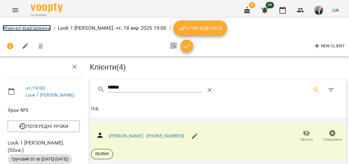
click at [25, 28] on link "Журнал відвідувань" at bounding box center [27, 28] width 48 height 6
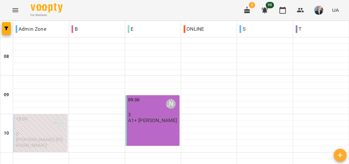
scroll to position [153, 0]
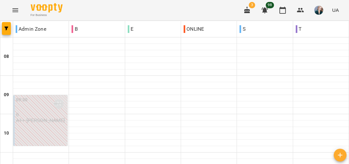
scroll to position [401, 0]
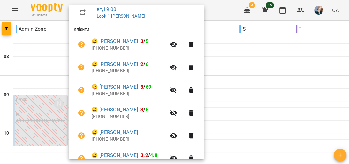
scroll to position [73, 0]
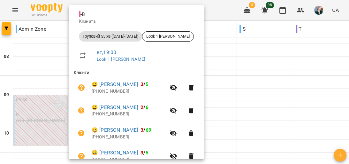
click at [230, 96] on div at bounding box center [174, 82] width 349 height 164
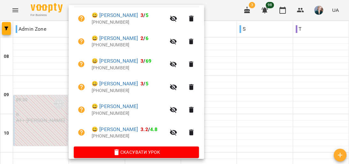
scroll to position [150, 0]
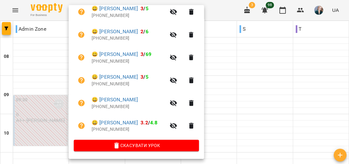
click at [275, 59] on div at bounding box center [174, 82] width 349 height 164
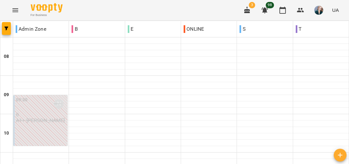
scroll to position [325, 0]
click at [15, 10] on icon "Menu" at bounding box center [15, 10] width 6 height 4
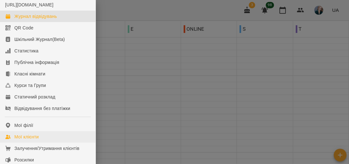
scroll to position [26, 0]
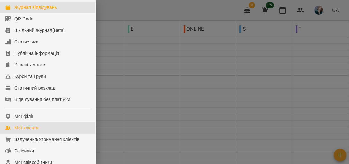
click at [46, 134] on link "Мої клієнти" at bounding box center [48, 128] width 96 height 12
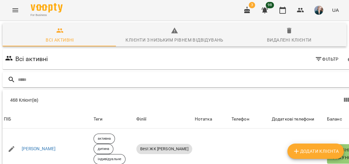
click at [291, 77] on input "text" at bounding box center [189, 79] width 342 height 11
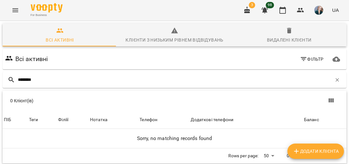
scroll to position [26, 0]
click at [23, 74] on input "********" at bounding box center [175, 79] width 314 height 11
click at [62, 74] on input "********" at bounding box center [175, 79] width 314 height 11
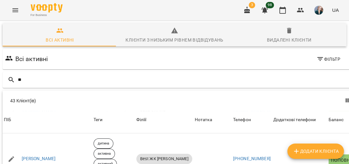
scroll to position [128, 0]
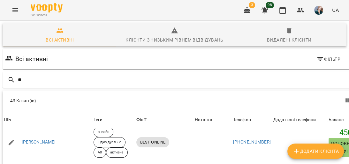
type input "**"
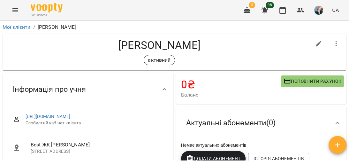
click at [15, 13] on icon "Menu" at bounding box center [16, 10] width 8 height 8
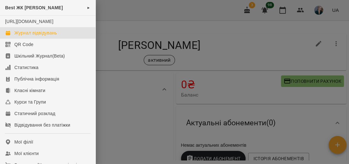
click at [30, 36] on div "Журнал відвідувань" at bounding box center [35, 33] width 43 height 6
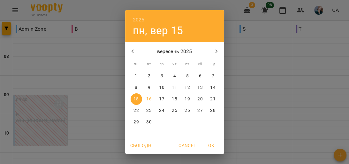
click at [129, 48] on icon "button" at bounding box center [133, 52] width 8 height 8
click at [129, 50] on icon "button" at bounding box center [133, 52] width 8 height 8
click at [212, 55] on button "button" at bounding box center [216, 51] width 15 height 15
click at [133, 51] on icon "button" at bounding box center [133, 52] width 8 height 8
click at [133, 50] on icon "button" at bounding box center [133, 52] width 8 height 8
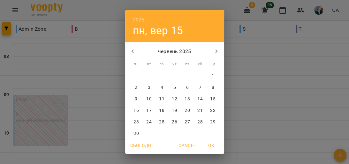
click at [133, 50] on icon "button" at bounding box center [133, 52] width 8 height 8
click at [216, 50] on icon "button" at bounding box center [217, 52] width 8 height 8
click at [135, 110] on p "21" at bounding box center [136, 110] width 5 height 6
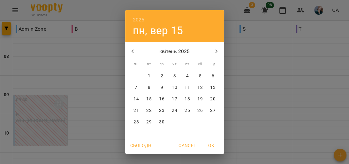
type input "**********"
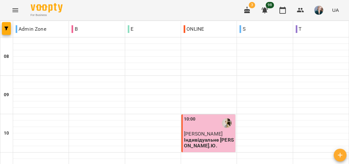
scroll to position [281, 0]
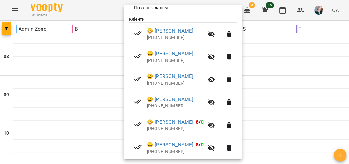
scroll to position [121, 0]
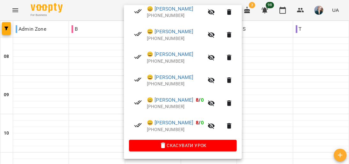
click at [266, 44] on div at bounding box center [174, 82] width 349 height 164
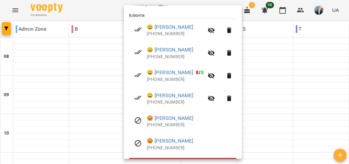
scroll to position [102, 0]
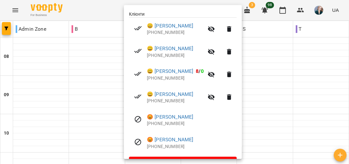
click at [267, 51] on div at bounding box center [174, 82] width 349 height 164
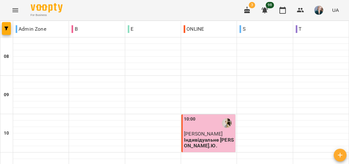
scroll to position [332, 0]
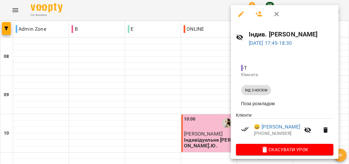
scroll to position [0, 0]
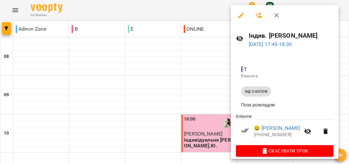
click at [205, 109] on div at bounding box center [174, 82] width 349 height 164
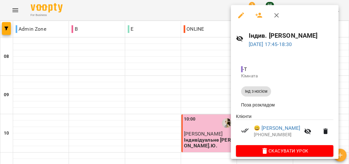
click at [208, 106] on div at bounding box center [174, 82] width 349 height 164
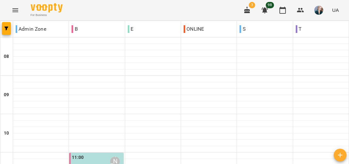
scroll to position [274, 0]
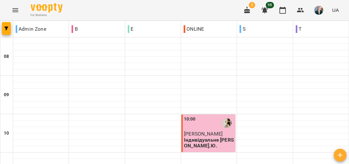
scroll to position [332, 0]
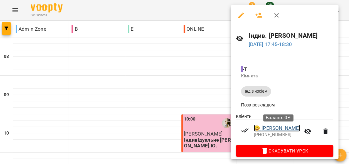
click at [293, 130] on link "😀 Нідченко Поліна" at bounding box center [277, 128] width 46 height 8
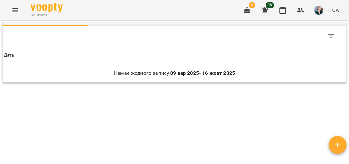
scroll to position [316, 0]
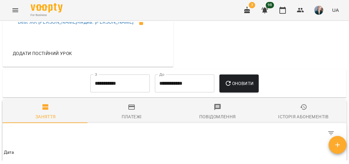
click at [119, 92] on input "**********" at bounding box center [119, 83] width 59 height 18
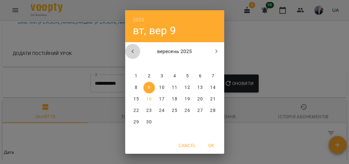
click at [138, 51] on button "button" at bounding box center [132, 51] width 15 height 15
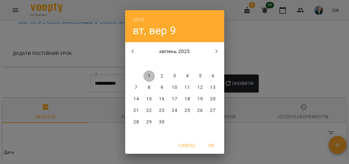
click at [151, 77] on span "1" at bounding box center [149, 76] width 12 height 6
type input "**********"
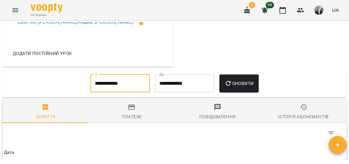
click at [253, 87] on span "Оновити" at bounding box center [239, 84] width 29 height 8
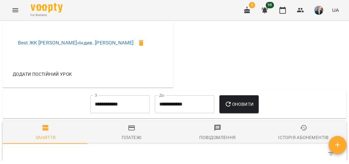
scroll to position [342, 0]
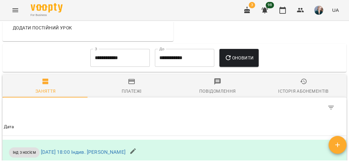
click at [126, 95] on span "Платежі" at bounding box center [131, 86] width 78 height 17
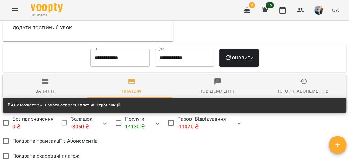
click at [230, 62] on icon "button" at bounding box center [229, 58] width 8 height 8
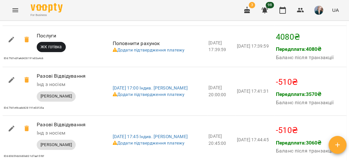
scroll to position [546, 0]
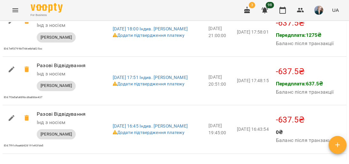
click at [14, 10] on icon "Menu" at bounding box center [15, 10] width 6 height 4
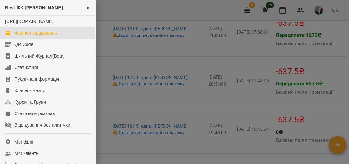
click at [36, 36] on div "Журнал відвідувань" at bounding box center [35, 33] width 43 height 6
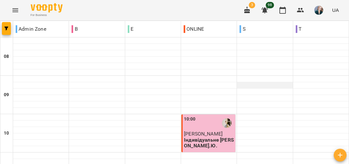
scroll to position [256, 0]
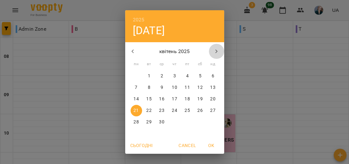
click at [213, 53] on icon "button" at bounding box center [217, 52] width 8 height 8
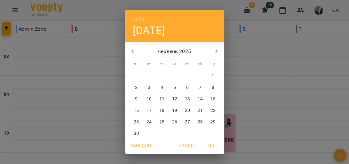
click at [213, 53] on icon "button" at bounding box center [217, 52] width 8 height 8
click at [213, 54] on icon "button" at bounding box center [217, 52] width 8 height 8
click at [129, 50] on icon "button" at bounding box center [133, 52] width 8 height 8
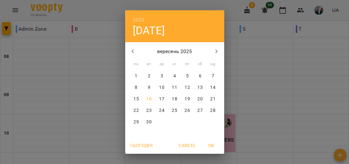
click at [149, 101] on p "16" at bounding box center [148, 99] width 5 height 6
type input "**********"
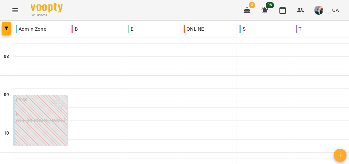
scroll to position [325, 0]
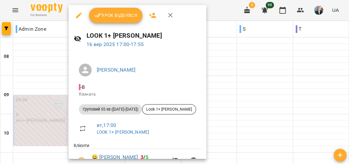
click at [118, 15] on span "Урок відбувся" at bounding box center [115, 16] width 43 height 8
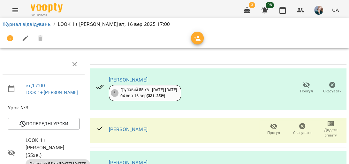
scroll to position [26, 0]
click at [329, 120] on icon "button" at bounding box center [331, 124] width 8 height 8
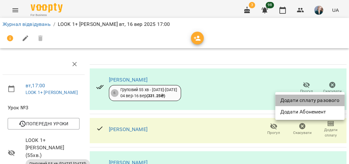
click at [325, 99] on li "Додати сплату разового" at bounding box center [309, 101] width 69 height 12
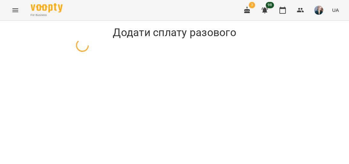
select select "**********"
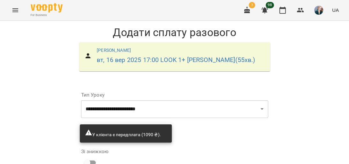
scroll to position [92, 0]
click at [187, 150] on select "* *" at bounding box center [190, 159] width 20 height 18
click at [188, 150] on select "* *" at bounding box center [190, 159] width 20 height 18
click at [186, 150] on select "* *" at bounding box center [190, 159] width 20 height 18
select select "*****"
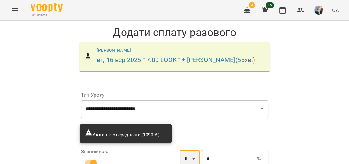
click at [180, 150] on select "* *" at bounding box center [190, 159] width 20 height 18
click at [215, 150] on input "*" at bounding box center [229, 159] width 55 height 18
type input "******"
type input "*****"
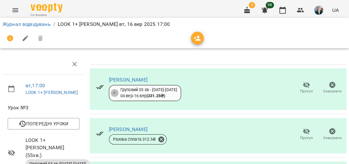
scroll to position [153, 0]
click at [18, 22] on link "Журнал відвідувань" at bounding box center [27, 24] width 48 height 6
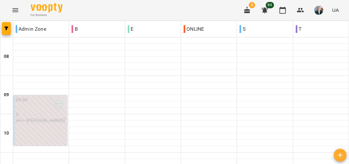
scroll to position [332, 0]
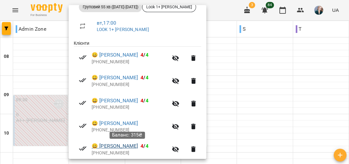
scroll to position [127, 0]
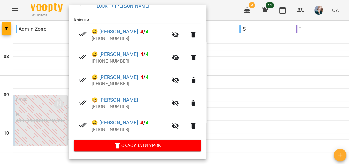
drag, startPoint x: 267, startPoint y: 100, endPoint x: 264, endPoint y: 92, distance: 7.9
click at [267, 93] on div at bounding box center [174, 82] width 349 height 164
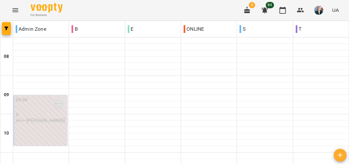
scroll to position [383, 0]
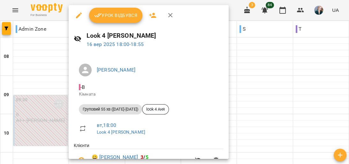
click at [124, 15] on span "Урок відбувся" at bounding box center [115, 16] width 43 height 8
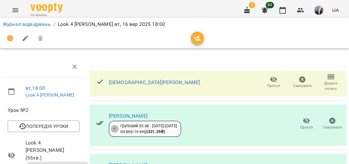
click at [329, 77] on icon "button" at bounding box center [331, 76] width 4 height 3
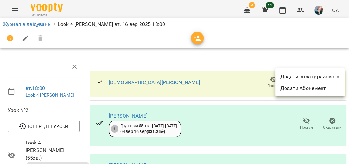
click at [185, 58] on div at bounding box center [174, 82] width 349 height 164
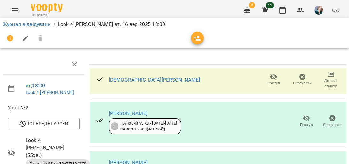
scroll to position [143, 0]
click at [21, 23] on link "Журнал відвідувань" at bounding box center [27, 24] width 48 height 6
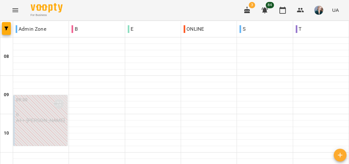
scroll to position [358, 0]
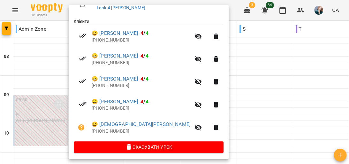
scroll to position [127, 0]
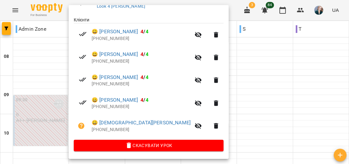
click at [249, 71] on div at bounding box center [174, 82] width 349 height 164
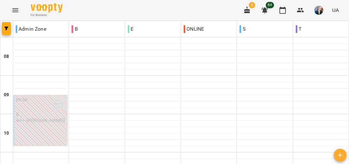
scroll to position [409, 0]
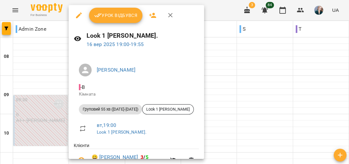
click at [120, 10] on button "Урок відбувся" at bounding box center [116, 15] width 54 height 15
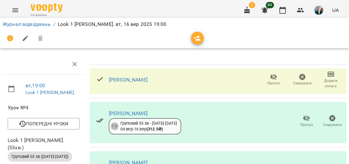
scroll to position [192, 0]
click at [22, 23] on link "Журнал відвідувань" at bounding box center [27, 24] width 48 height 6
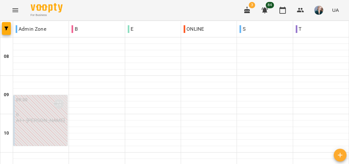
scroll to position [435, 0]
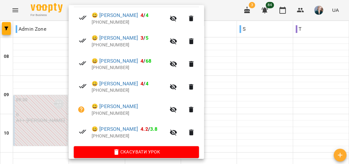
scroll to position [149, 0]
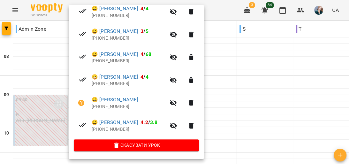
click at [246, 63] on div at bounding box center [174, 82] width 349 height 164
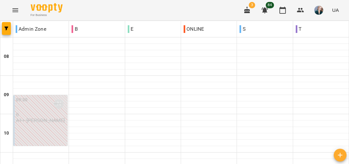
scroll to position [358, 0]
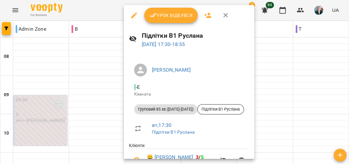
click at [164, 19] on button "Урок відбувся" at bounding box center [171, 15] width 54 height 15
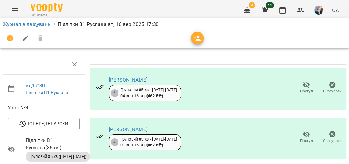
scroll to position [248, 0]
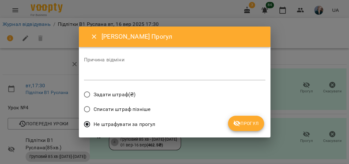
click at [173, 75] on textarea at bounding box center [175, 75] width 182 height 6
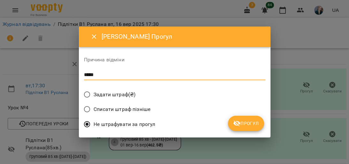
type textarea "*****"
click at [258, 118] on button "Прогул" at bounding box center [246, 123] width 36 height 15
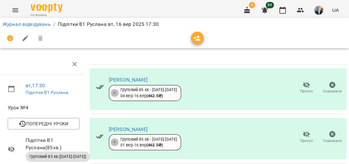
scroll to position [254, 0]
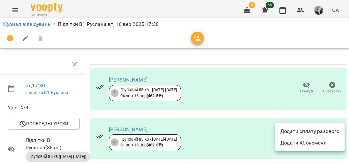
click at [318, 130] on li "Додати сплату разового" at bounding box center [309, 132] width 69 height 12
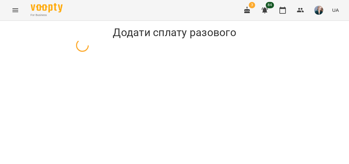
select select "**********"
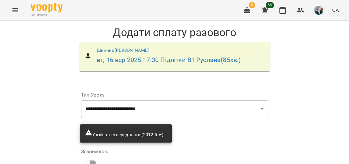
scroll to position [92, 0]
click at [182, 150] on select "* *" at bounding box center [190, 159] width 20 height 18
select select "*****"
click at [180, 150] on select "* *" at bounding box center [190, 159] width 20 height 18
click at [213, 150] on input "*" at bounding box center [229, 159] width 55 height 18
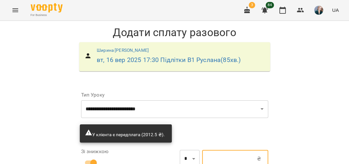
type input "*****"
type input "*"
type input "*****"
type input "**"
click at [298, 84] on div "**********" at bounding box center [174, 138] width 349 height 235
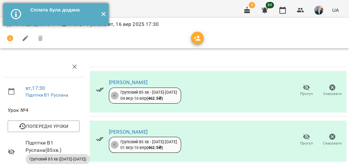
click at [104, 14] on button "✕" at bounding box center [103, 14] width 11 height 22
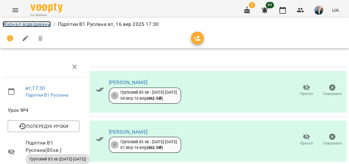
click at [41, 23] on link "Журнал відвідувань" at bounding box center [27, 24] width 48 height 6
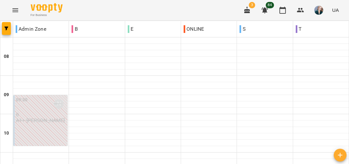
scroll to position [358, 0]
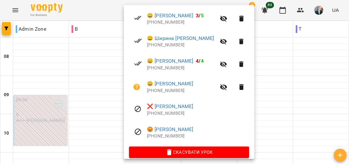
scroll to position [195, 0]
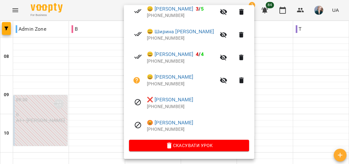
click at [273, 80] on div at bounding box center [174, 82] width 349 height 164
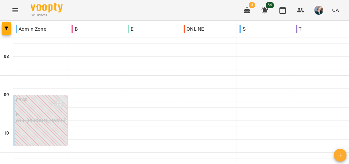
scroll to position [281, 0]
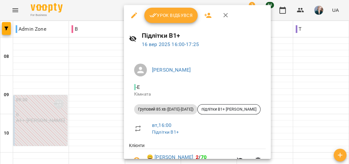
click at [174, 12] on span "Урок відбувся" at bounding box center [171, 16] width 43 height 8
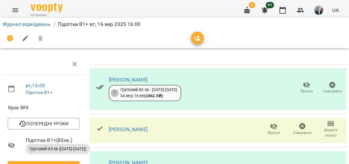
scroll to position [51, 0]
click at [270, 123] on icon "button" at bounding box center [273, 126] width 7 height 6
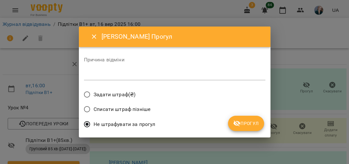
click at [230, 69] on div "Причина відміни *" at bounding box center [175, 70] width 182 height 26
click at [235, 74] on textarea at bounding box center [175, 75] width 182 height 6
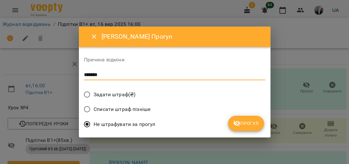
type textarea "*******"
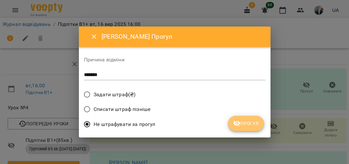
click at [243, 120] on span "Прогул" at bounding box center [246, 124] width 26 height 8
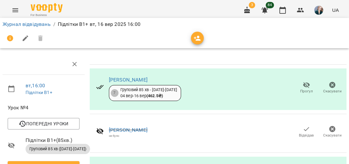
scroll to position [182, 0]
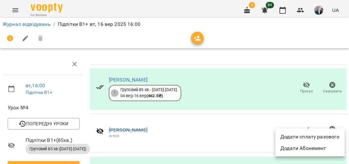
click at [326, 134] on li "Додати сплату разового" at bounding box center [309, 137] width 69 height 12
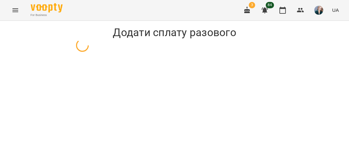
select select "**********"
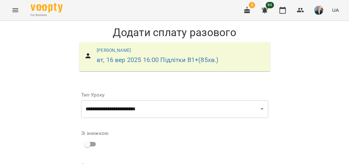
scroll to position [74, 0]
click at [183, 132] on select "* *" at bounding box center [190, 141] width 20 height 18
select select "*****"
click at [180, 132] on select "* *" at bounding box center [190, 141] width 20 height 18
click at [217, 132] on input "*" at bounding box center [229, 141] width 55 height 18
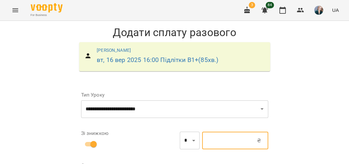
type input "*****"
type input "*"
type input "*****"
type input "**"
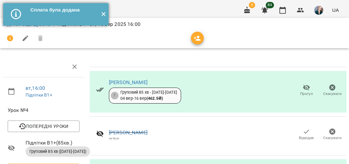
click at [104, 15] on button "✕" at bounding box center [103, 14] width 11 height 22
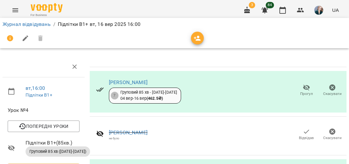
click at [47, 27] on li "Журнал відвідувань" at bounding box center [27, 24] width 48 height 8
click at [46, 25] on link "Журнал відвідувань" at bounding box center [27, 24] width 48 height 6
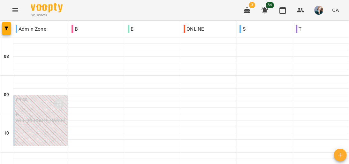
scroll to position [332, 0]
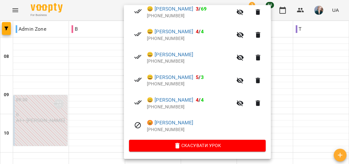
scroll to position [149, 0]
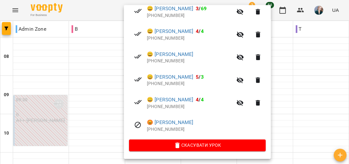
click at [332, 70] on div at bounding box center [174, 82] width 349 height 164
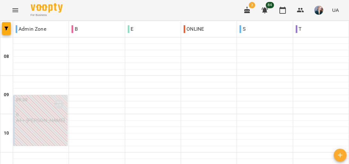
scroll to position [256, 0]
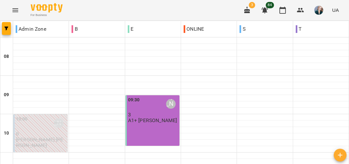
scroll to position [332, 0]
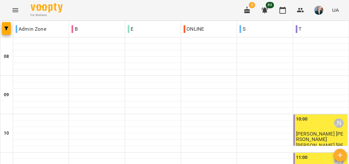
scroll to position [281, 0]
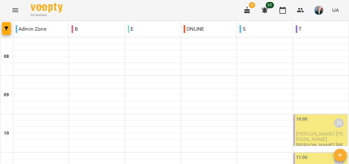
scroll to position [205, 0]
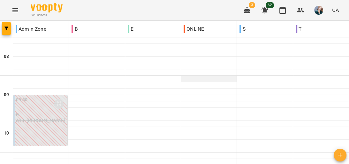
scroll to position [332, 0]
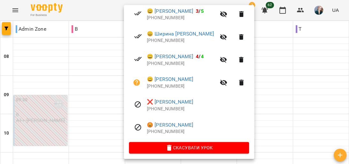
scroll to position [195, 0]
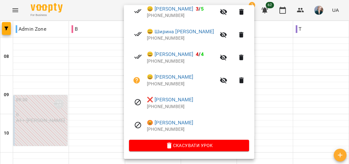
click at [282, 97] on div at bounding box center [174, 82] width 349 height 164
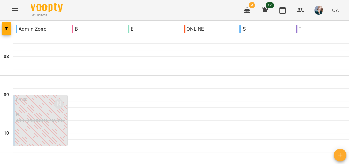
scroll to position [376, 0]
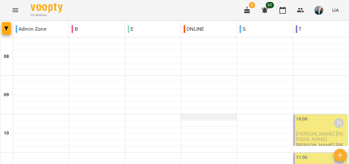
scroll to position [77, 0]
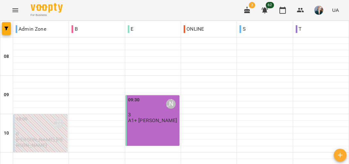
scroll to position [409, 0]
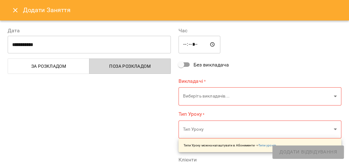
click at [105, 76] on div "**********" at bounding box center [89, 160] width 171 height 282
type input "**********"
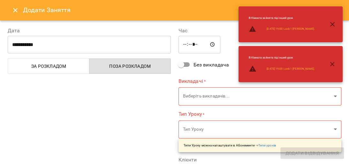
click at [15, 6] on icon "Close" at bounding box center [16, 10] width 8 height 8
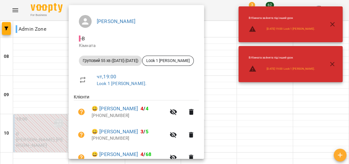
scroll to position [127, 0]
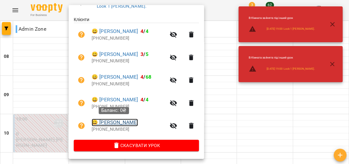
click at [120, 123] on link "😀 Васільєва Віра" at bounding box center [115, 123] width 46 height 8
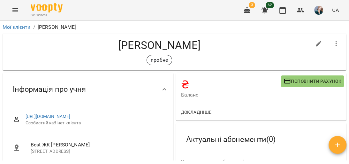
click at [315, 42] on icon "button" at bounding box center [319, 44] width 8 height 8
select select "**"
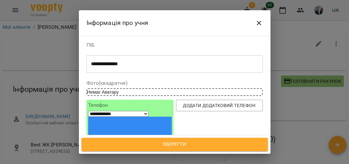
click at [115, 64] on textarea "**********" at bounding box center [173, 64] width 164 height 6
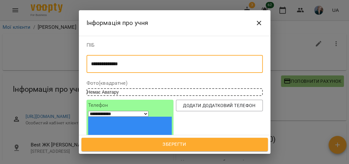
drag, startPoint x: 117, startPoint y: 63, endPoint x: 152, endPoint y: 63, distance: 35.5
click at [152, 63] on textarea "**********" at bounding box center [173, 64] width 164 height 6
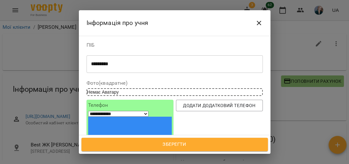
click at [89, 62] on div "********* * ​" at bounding box center [175, 64] width 176 height 18
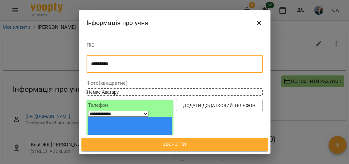
click at [92, 63] on textarea "*********" at bounding box center [173, 64] width 164 height 6
type textarea "**********"
click at [170, 145] on span "Зберегти" at bounding box center [175, 144] width 173 height 8
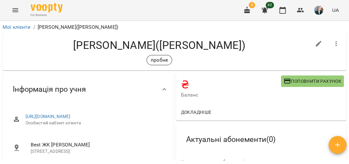
click at [11, 12] on button "Menu" at bounding box center [15, 10] width 15 height 15
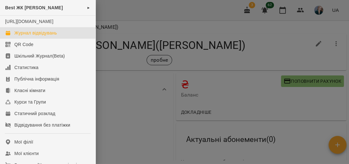
click at [29, 36] on div "Журнал відвідувань" at bounding box center [35, 33] width 43 height 6
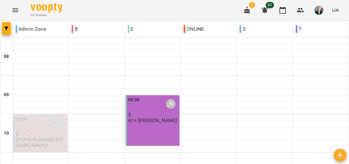
scroll to position [383, 0]
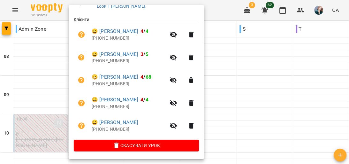
scroll to position [127, 0]
drag, startPoint x: 232, startPoint y: 62, endPoint x: 228, endPoint y: 63, distance: 4.3
click at [231, 62] on div at bounding box center [174, 82] width 349 height 164
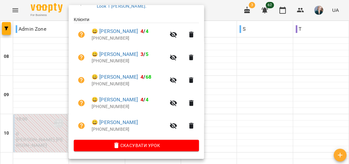
click at [249, 101] on div at bounding box center [174, 82] width 349 height 164
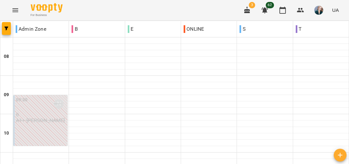
scroll to position [409, 0]
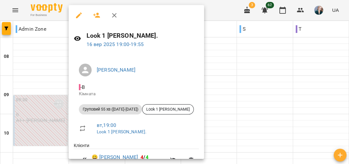
scroll to position [26, 0]
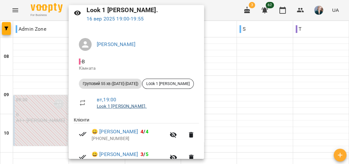
click at [113, 106] on link "Look 1 [PERSON_NAME]." at bounding box center [122, 106] width 50 height 5
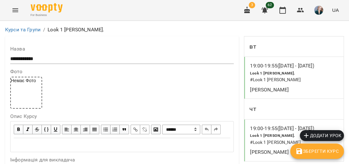
scroll to position [639, 0]
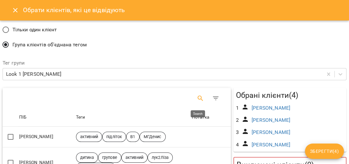
click at [200, 95] on icon "Search" at bounding box center [201, 99] width 8 height 8
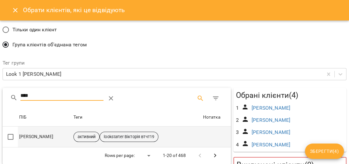
type input "****"
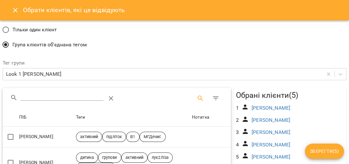
scroll to position [26, 0]
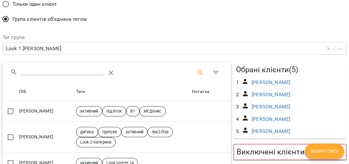
click at [329, 150] on span "Зберегти ( 5 )" at bounding box center [324, 151] width 29 height 8
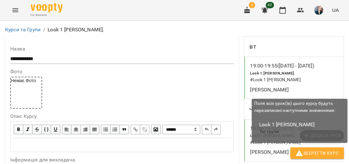
click at [321, 157] on button "Зберегти Курс" at bounding box center [317, 153] width 54 height 12
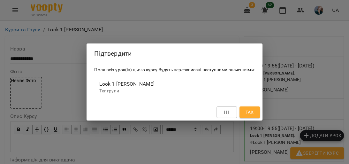
click at [256, 107] on button "Так" at bounding box center [250, 112] width 20 height 12
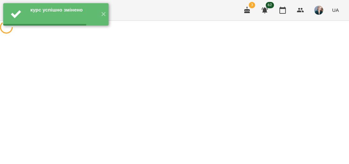
scroll to position [0, 0]
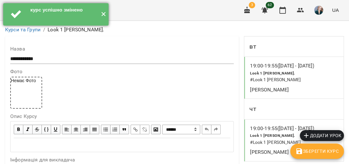
click at [105, 15] on button "✕" at bounding box center [103, 14] width 11 height 22
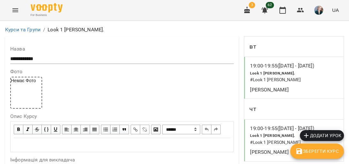
click at [15, 7] on icon "Menu" at bounding box center [16, 10] width 8 height 8
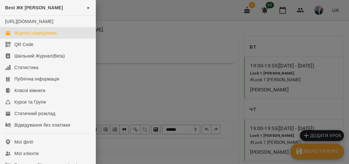
click at [40, 36] on div "Журнал відвідувань" at bounding box center [35, 33] width 43 height 6
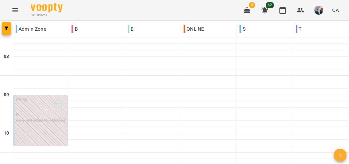
scroll to position [409, 0]
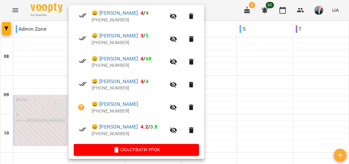
scroll to position [149, 0]
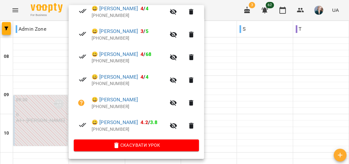
click at [243, 63] on div at bounding box center [174, 82] width 349 height 164
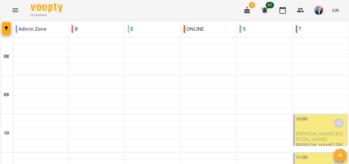
scroll to position [230, 0]
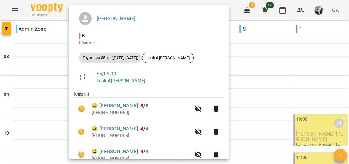
scroll to position [47, 0]
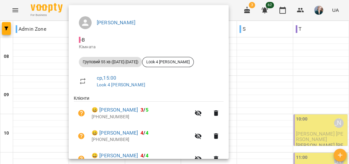
click at [228, 81] on div at bounding box center [174, 82] width 349 height 164
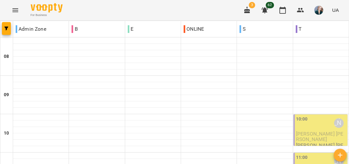
scroll to position [307, 0]
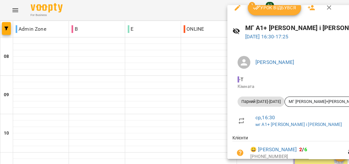
scroll to position [0, 0]
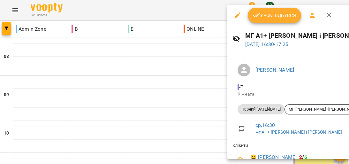
click at [221, 80] on div at bounding box center [174, 82] width 349 height 164
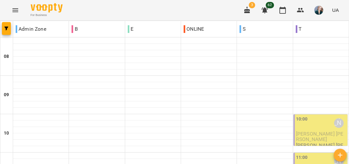
scroll to position [332, 0]
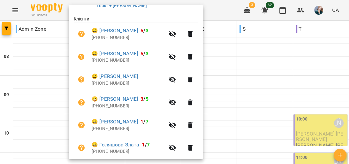
scroll to position [128, 0]
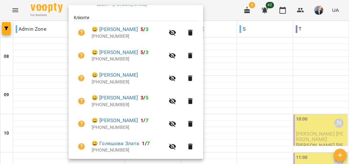
click at [220, 87] on div at bounding box center [174, 82] width 349 height 164
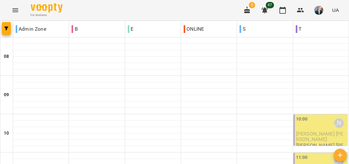
scroll to position [256, 0]
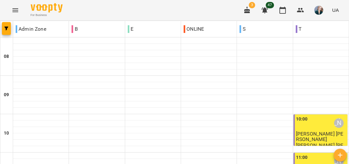
scroll to position [205, 0]
click at [19, 9] on icon "Menu" at bounding box center [16, 10] width 8 height 8
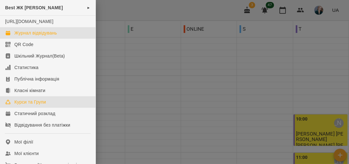
click at [77, 108] on link "Курси та Групи" at bounding box center [48, 102] width 96 height 12
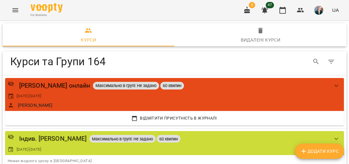
click at [337, 154] on span "Додати Курс" at bounding box center [319, 151] width 39 height 8
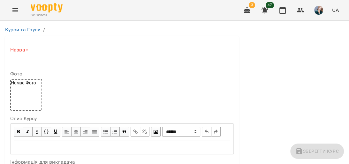
click at [54, 56] on input "text" at bounding box center [122, 61] width 224 height 10
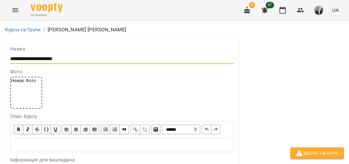
scroll to position [179, 0]
type input "**********"
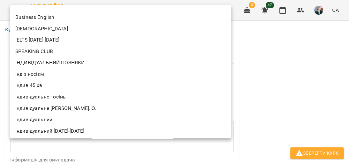
scroll to position [102, 0]
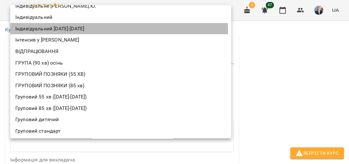
click at [104, 32] on li "Індивідуальний [DATE]-[DATE]" at bounding box center [120, 29] width 221 height 12
type input "**********"
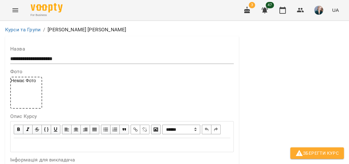
scroll to position [230, 0]
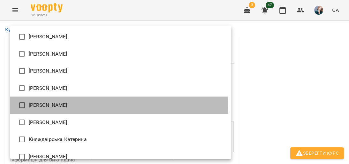
drag, startPoint x: 103, startPoint y: 105, endPoint x: 105, endPoint y: 102, distance: 3.8
click at [104, 104] on li "[PERSON_NAME]" at bounding box center [120, 105] width 221 height 17
type input "**********"
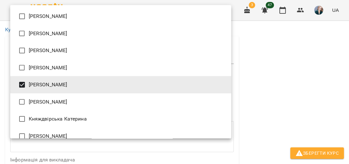
click at [301, 68] on div at bounding box center [174, 82] width 349 height 164
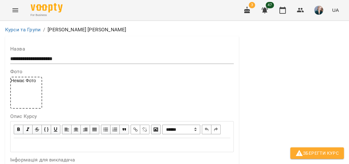
scroll to position [511, 0]
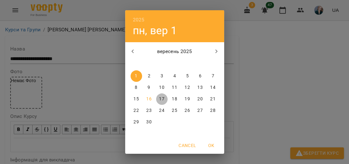
click at [160, 99] on p "17" at bounding box center [161, 99] width 5 height 6
type input "**********"
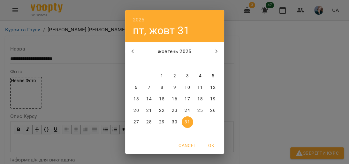
click at [219, 49] on button "button" at bounding box center [216, 51] width 15 height 15
click at [217, 49] on icon "button" at bounding box center [217, 52] width 8 height 8
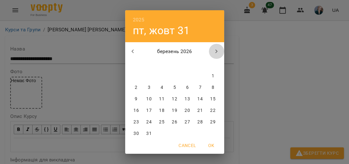
click at [216, 49] on icon "button" at bounding box center [217, 52] width 8 height 8
click at [146, 119] on p "30" at bounding box center [148, 122] width 5 height 6
type input "**********"
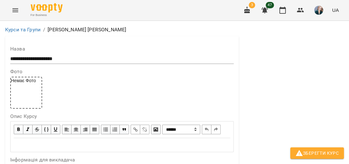
scroll to position [639, 0]
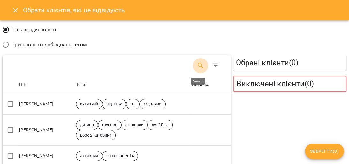
click at [200, 63] on icon "Search" at bounding box center [201, 66] width 8 height 8
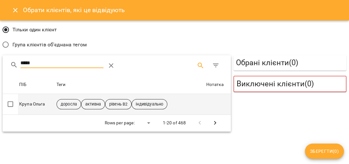
type input "*****"
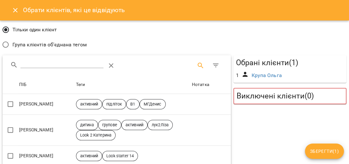
click at [323, 153] on span "Зберегти ( 1 )" at bounding box center [324, 151] width 29 height 8
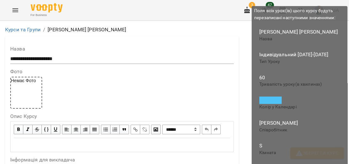
click at [323, 152] on span "Зберегти Курс" at bounding box center [317, 153] width 43 height 8
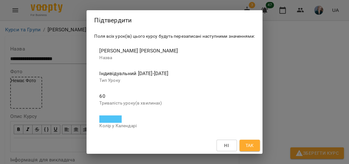
click at [249, 144] on span "Так" at bounding box center [249, 146] width 8 height 8
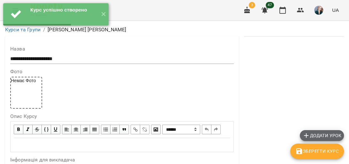
click at [321, 136] on span "Додати урок" at bounding box center [322, 136] width 39 height 8
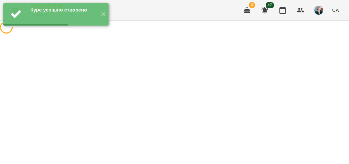
select select "**********"
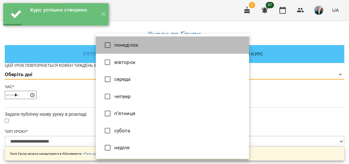
click at [140, 45] on li "понеділок" at bounding box center [172, 44] width 153 height 17
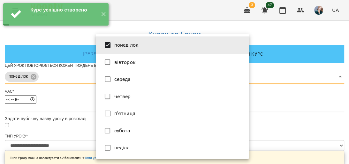
click at [152, 77] on li "середа" at bounding box center [172, 79] width 153 height 17
type input "***"
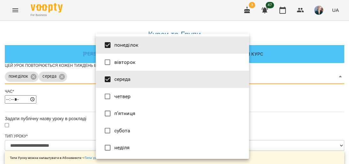
click at [320, 81] on div at bounding box center [174, 82] width 349 height 164
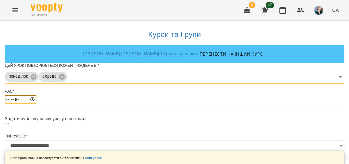
click at [36, 104] on input "*****" at bounding box center [21, 99] width 32 height 8
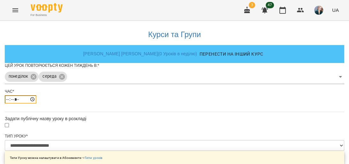
type input "*****"
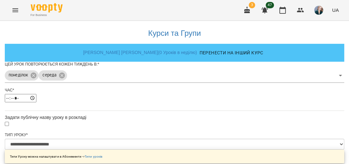
scroll to position [51, 0]
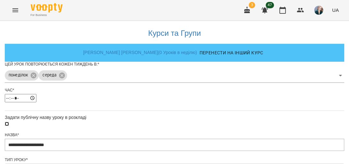
scroll to position [308, 0]
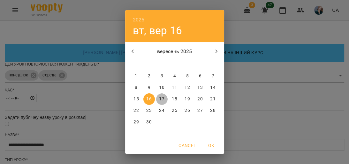
click at [161, 99] on p "17" at bounding box center [161, 99] width 5 height 6
type input "**********"
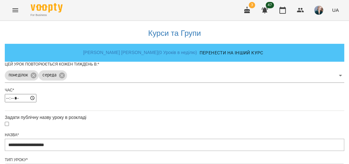
scroll to position [326, 0]
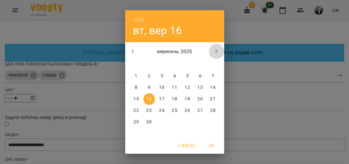
click at [215, 49] on icon "button" at bounding box center [217, 52] width 8 height 8
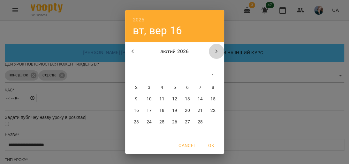
click at [215, 49] on icon "button" at bounding box center [217, 52] width 8 height 8
click at [147, 123] on p "30" at bounding box center [148, 122] width 5 height 6
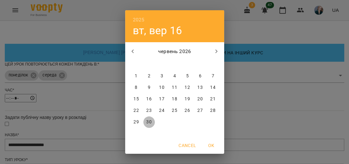
type input "**********"
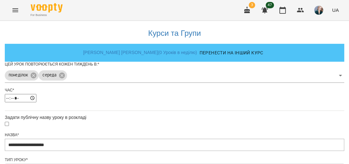
scroll to position [349, 0]
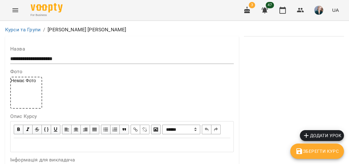
click at [331, 153] on span "Зберегти Курс" at bounding box center [317, 151] width 43 height 8
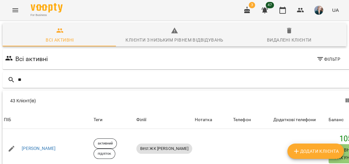
click at [19, 12] on icon "Menu" at bounding box center [16, 10] width 8 height 8
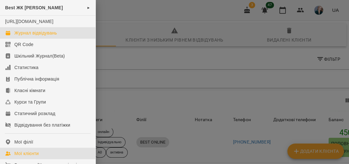
click at [37, 36] on div "Журнал відвідувань" at bounding box center [35, 33] width 43 height 6
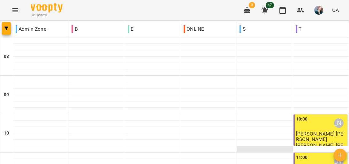
scroll to position [205, 0]
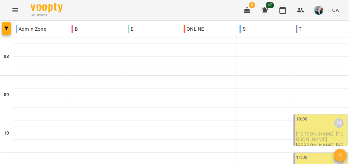
scroll to position [128, 0]
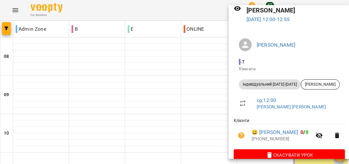
scroll to position [36, 0]
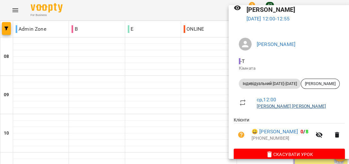
click at [294, 104] on link "[PERSON_NAME] [PERSON_NAME]" at bounding box center [291, 106] width 69 height 5
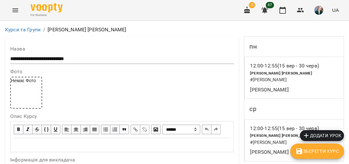
scroll to position [205, 0]
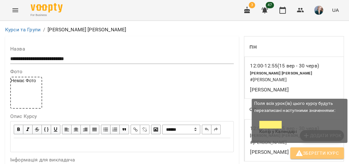
click at [326, 152] on span "Зберегти Курс" at bounding box center [317, 153] width 43 height 8
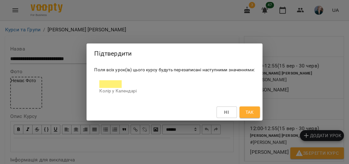
click at [255, 113] on button "Так" at bounding box center [250, 112] width 20 height 12
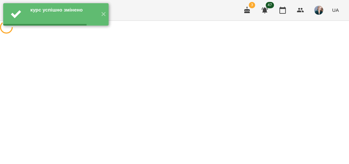
scroll to position [0, 0]
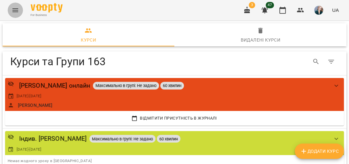
click at [14, 10] on icon "Menu" at bounding box center [15, 10] width 6 height 4
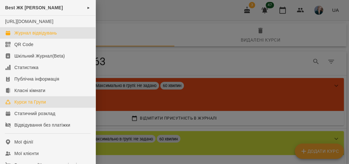
click at [32, 36] on div "Журнал відвідувань" at bounding box center [35, 33] width 43 height 6
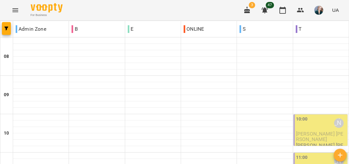
scroll to position [77, 0]
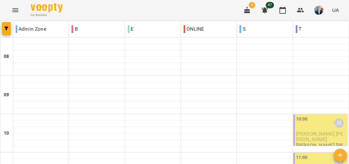
scroll to position [102, 0]
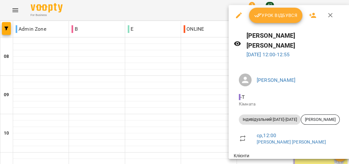
click at [134, 89] on div at bounding box center [174, 82] width 349 height 164
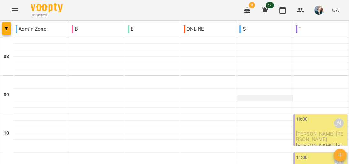
scroll to position [0, 0]
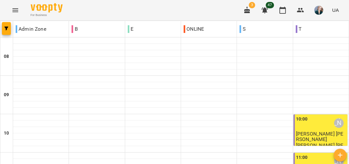
scroll to position [222, 0]
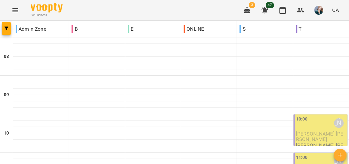
scroll to position [325, 0]
click at [16, 7] on icon "Menu" at bounding box center [16, 10] width 8 height 8
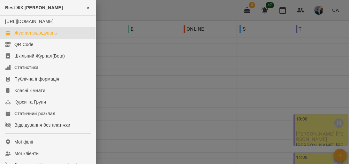
click at [286, 137] on div at bounding box center [174, 82] width 349 height 164
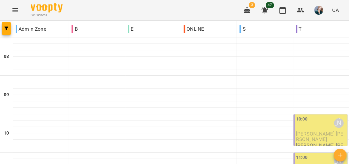
scroll to position [401, 0]
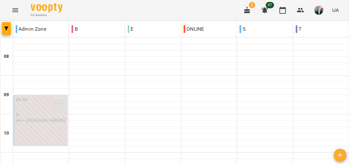
scroll to position [435, 0]
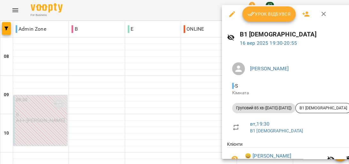
scroll to position [0, 0]
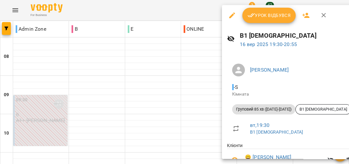
click at [202, 108] on div at bounding box center [174, 82] width 349 height 164
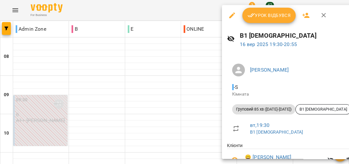
click at [274, 17] on span "Урок відбувся" at bounding box center [269, 16] width 43 height 8
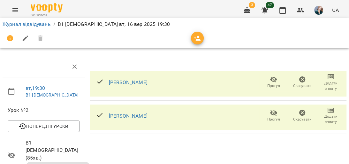
click at [46, 27] on li "Журнал відвідувань" at bounding box center [27, 24] width 48 height 8
click at [46, 26] on link "Журнал відвідувань" at bounding box center [27, 24] width 48 height 6
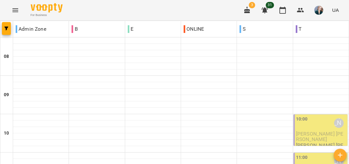
scroll to position [299, 0]
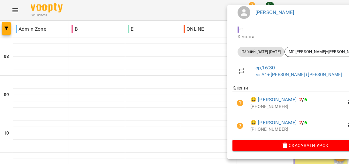
scroll to position [66, 0]
click at [108, 43] on div at bounding box center [174, 82] width 349 height 164
